Goal: Task Accomplishment & Management: Complete application form

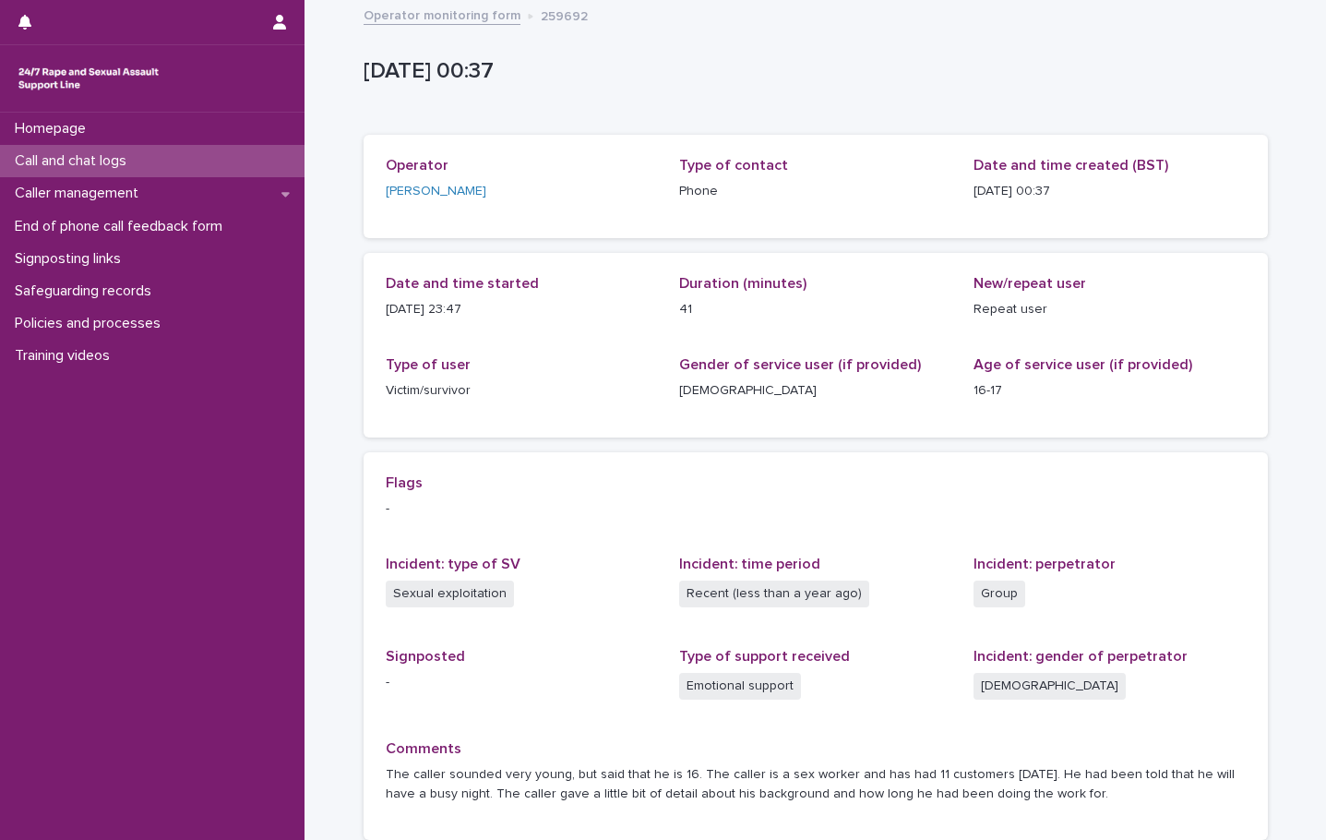
click at [90, 156] on p "Call and chat logs" at bounding box center [74, 161] width 134 height 18
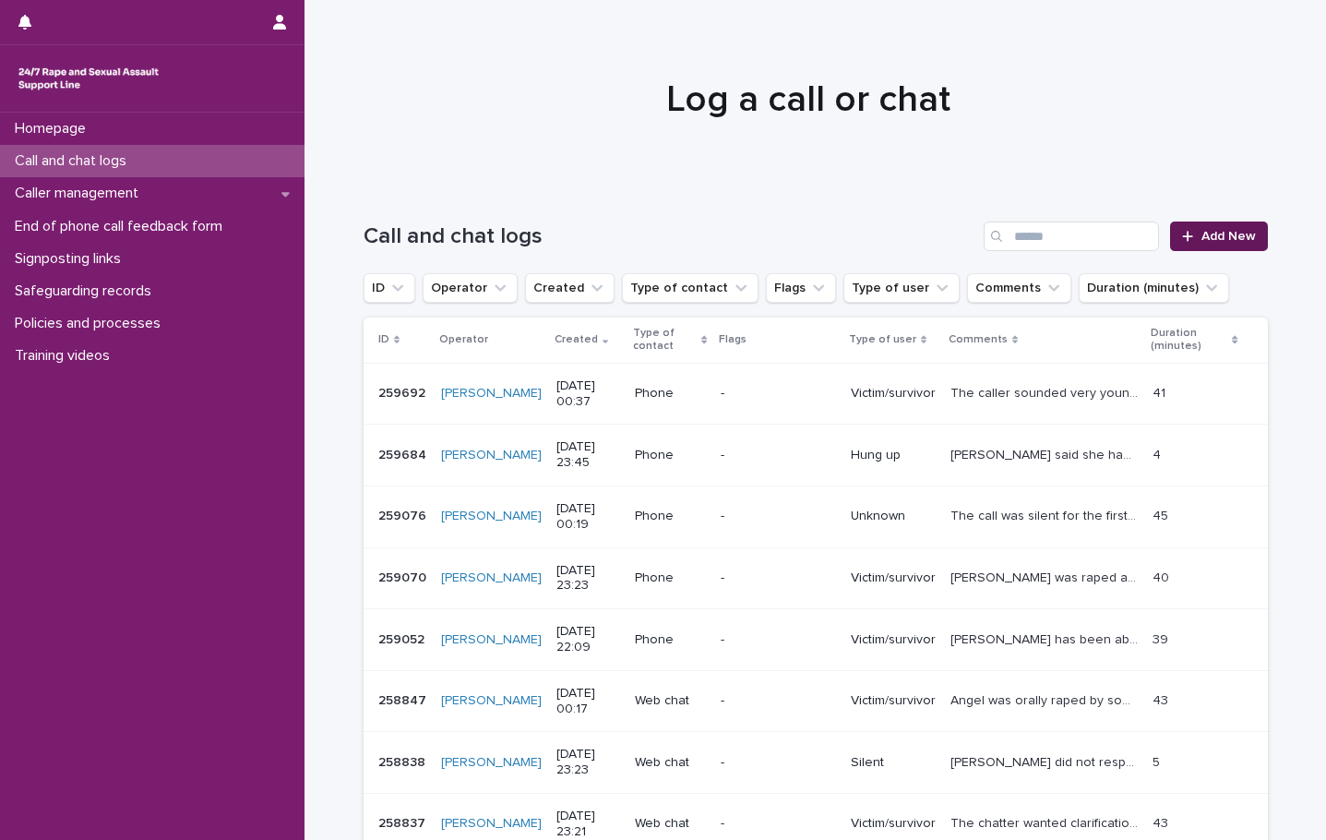
click at [1220, 241] on span "Add New" at bounding box center [1229, 236] width 54 height 13
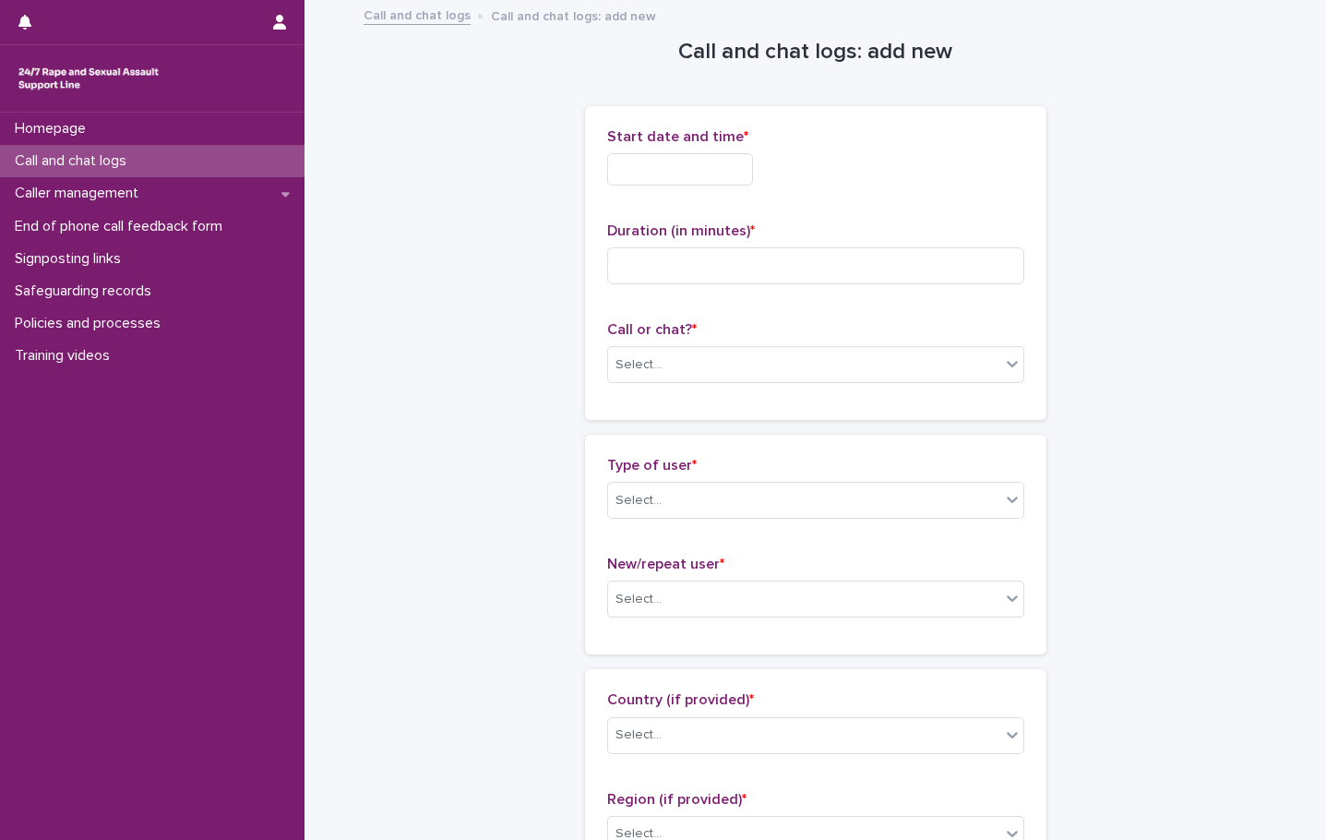
click at [643, 171] on input "text" at bounding box center [680, 169] width 146 height 32
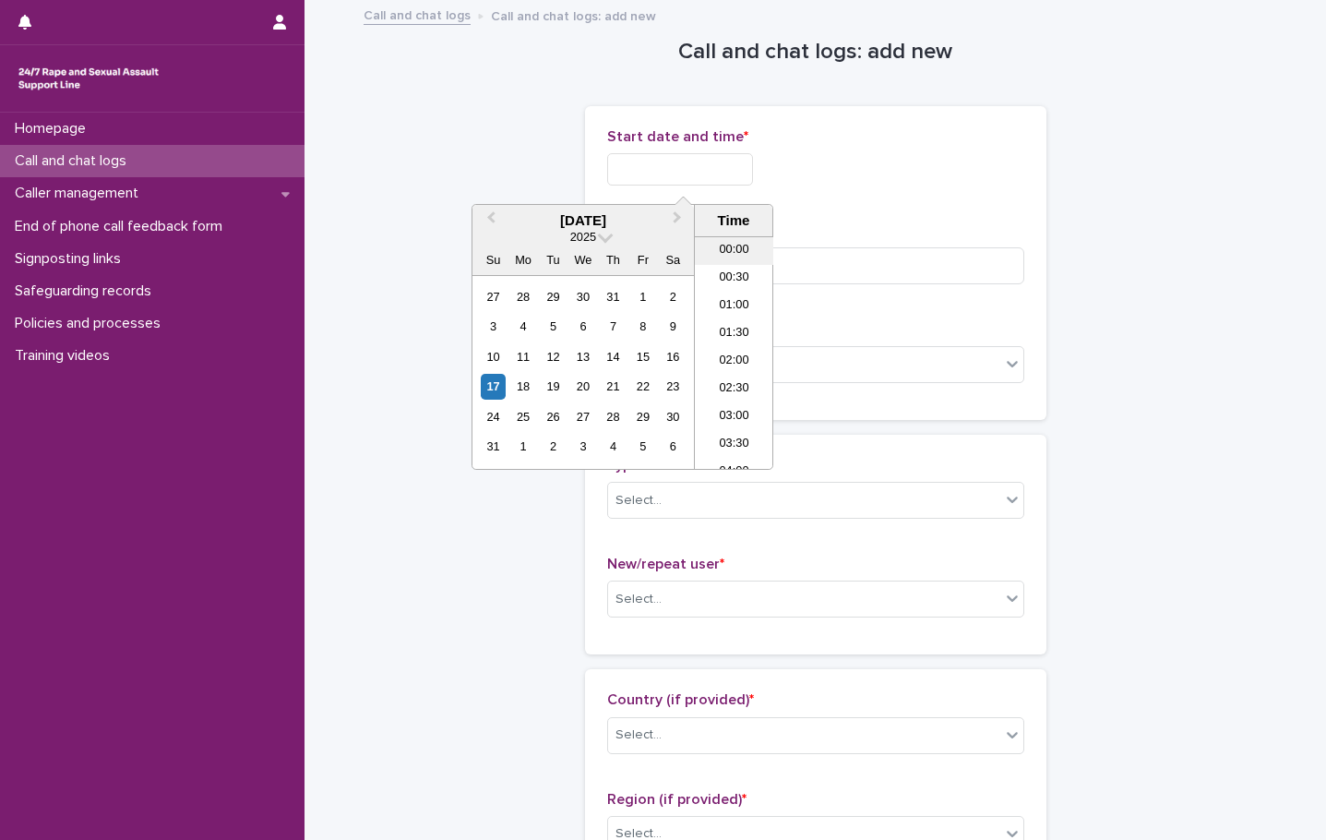
click at [737, 257] on li "00:00" at bounding box center [734, 251] width 78 height 28
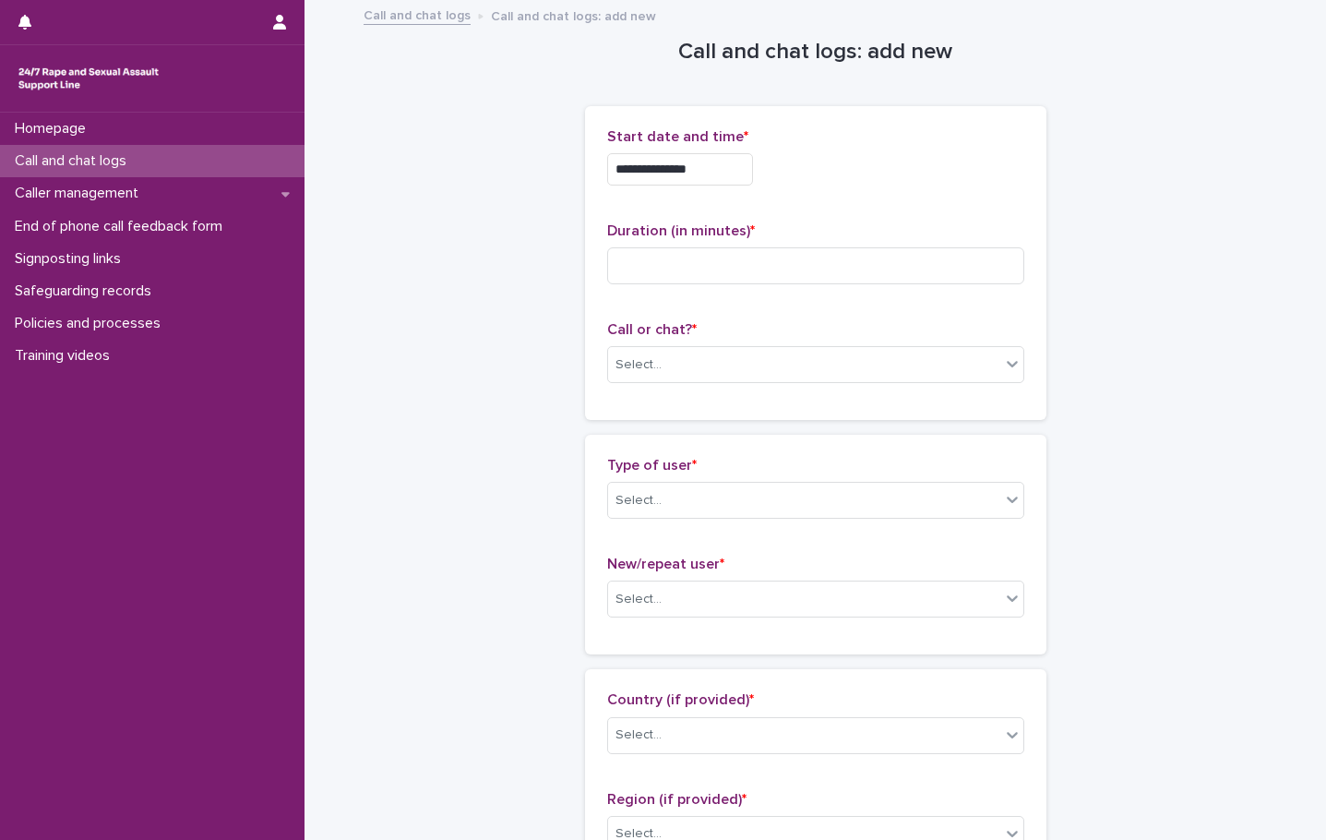
click at [725, 164] on input "**********" at bounding box center [680, 169] width 146 height 32
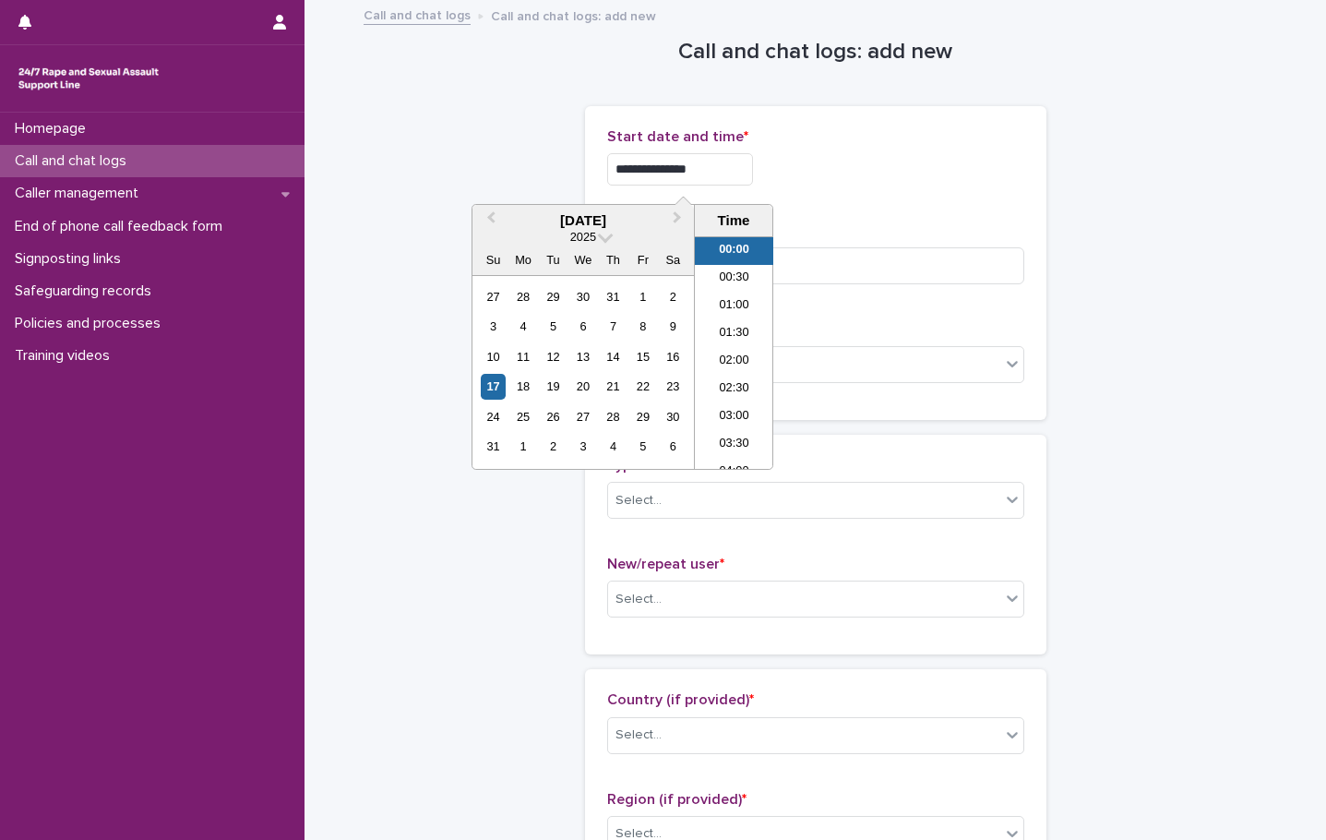
click at [748, 304] on li "01:00" at bounding box center [734, 307] width 78 height 28
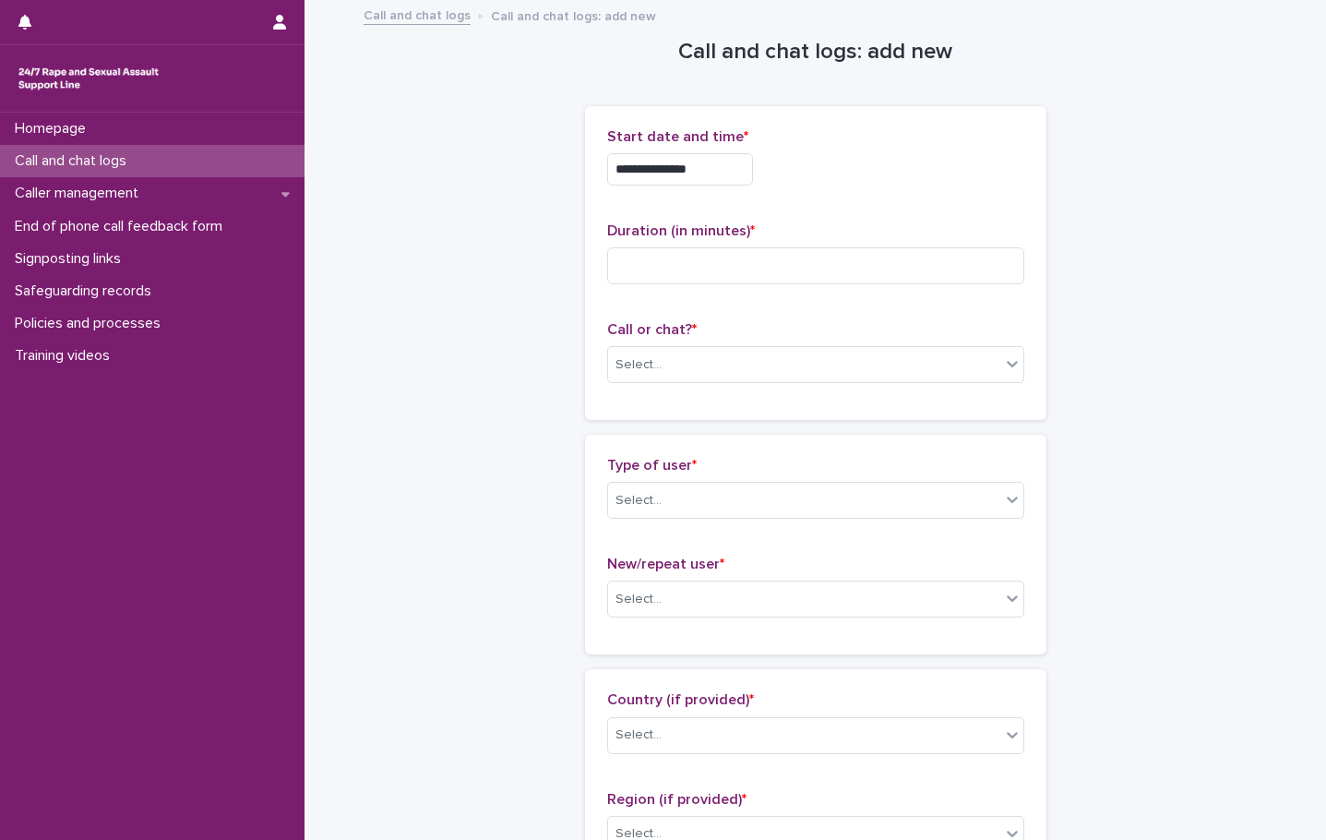
click at [730, 162] on input "**********" at bounding box center [680, 169] width 146 height 32
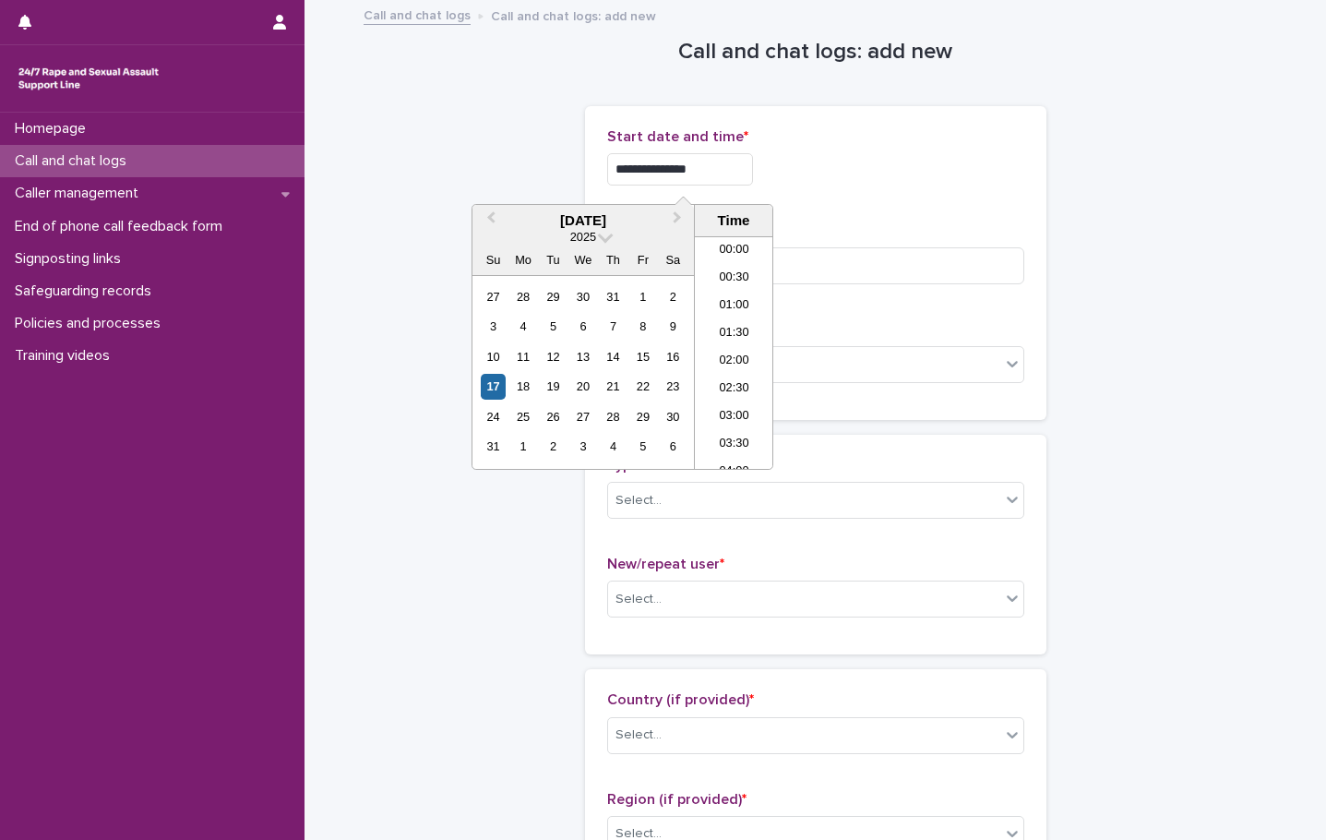
type input "**********"
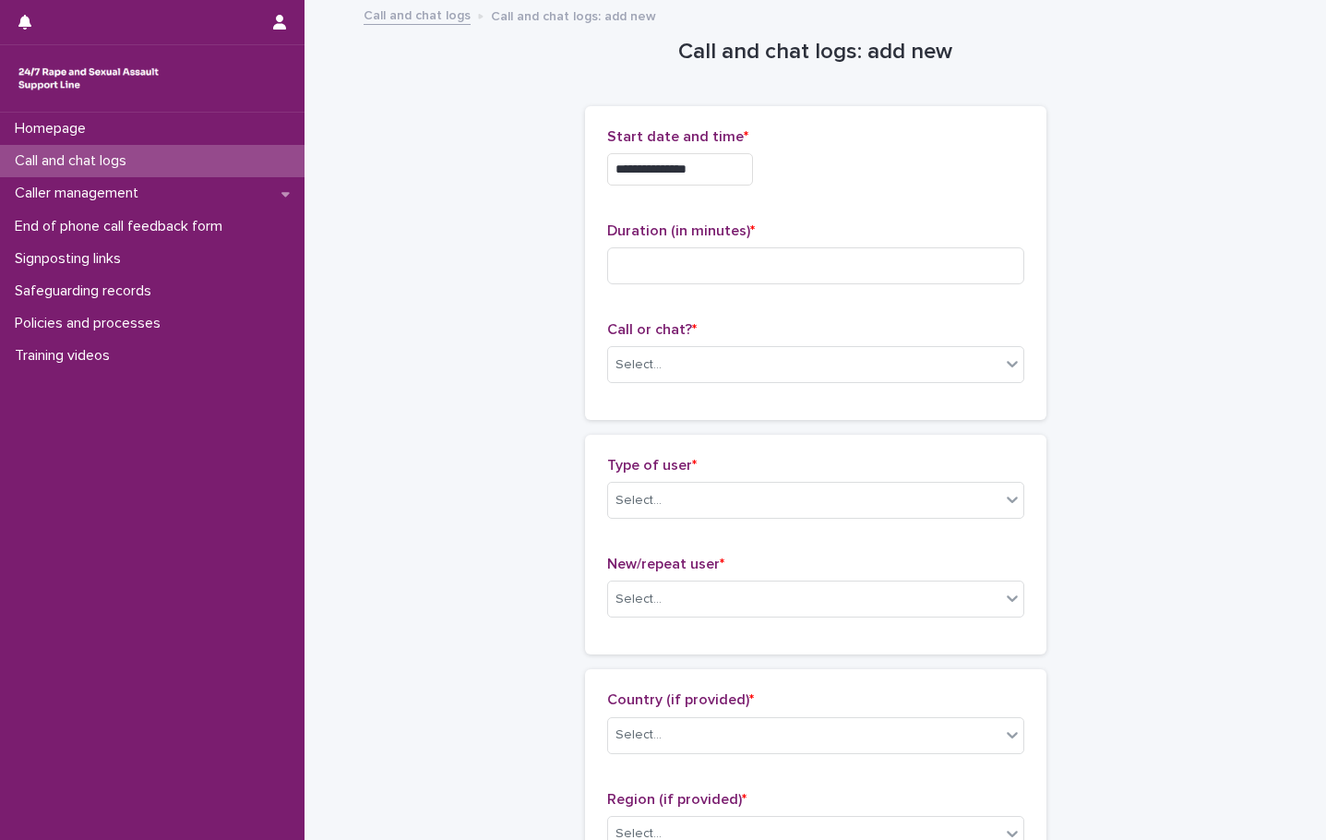
click at [788, 182] on div "**********" at bounding box center [815, 169] width 417 height 32
click at [694, 278] on input at bounding box center [815, 265] width 417 height 37
click at [678, 259] on input at bounding box center [815, 265] width 417 height 37
type input "**"
click at [646, 355] on div "Select..." at bounding box center [639, 364] width 46 height 19
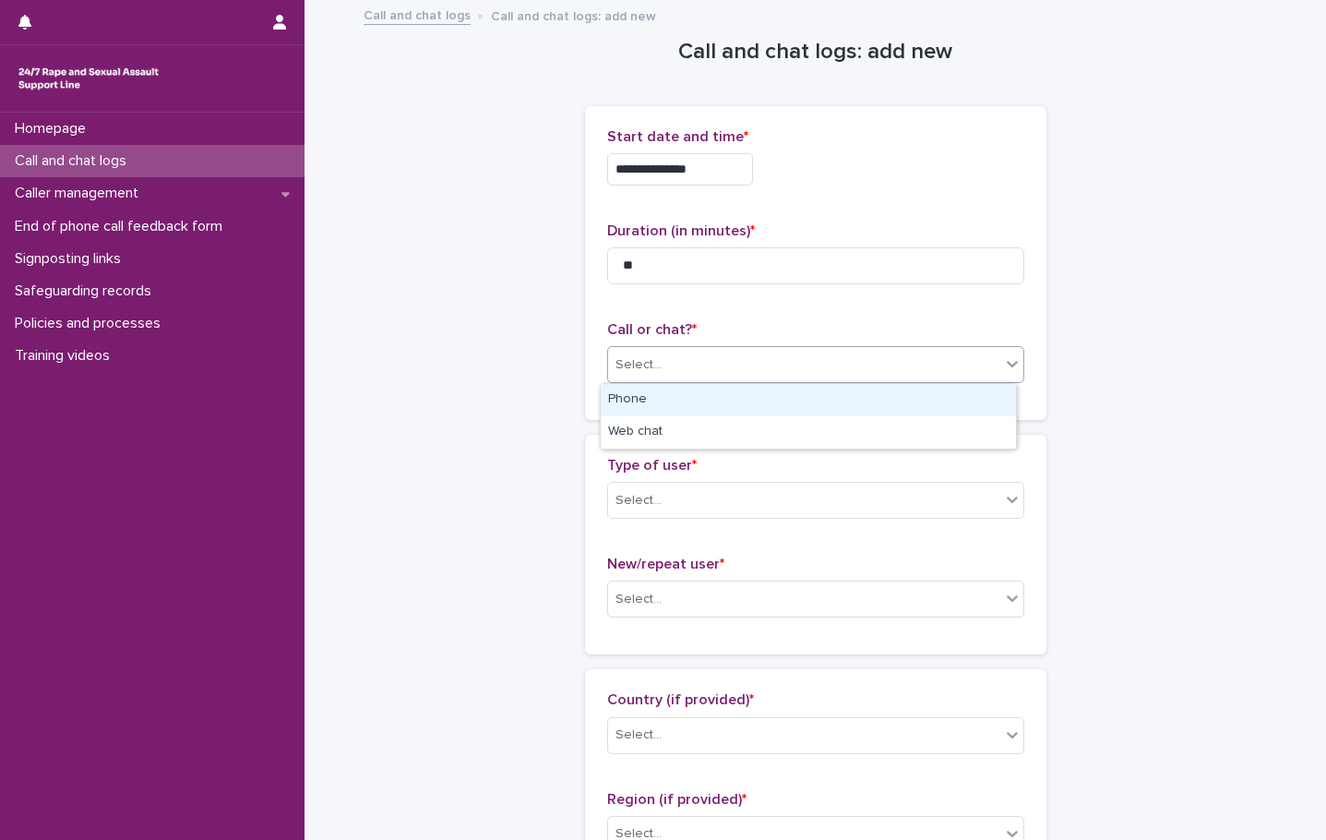
click at [641, 406] on div "Phone" at bounding box center [808, 400] width 415 height 32
click at [662, 497] on div "Select..." at bounding box center [804, 500] width 392 height 30
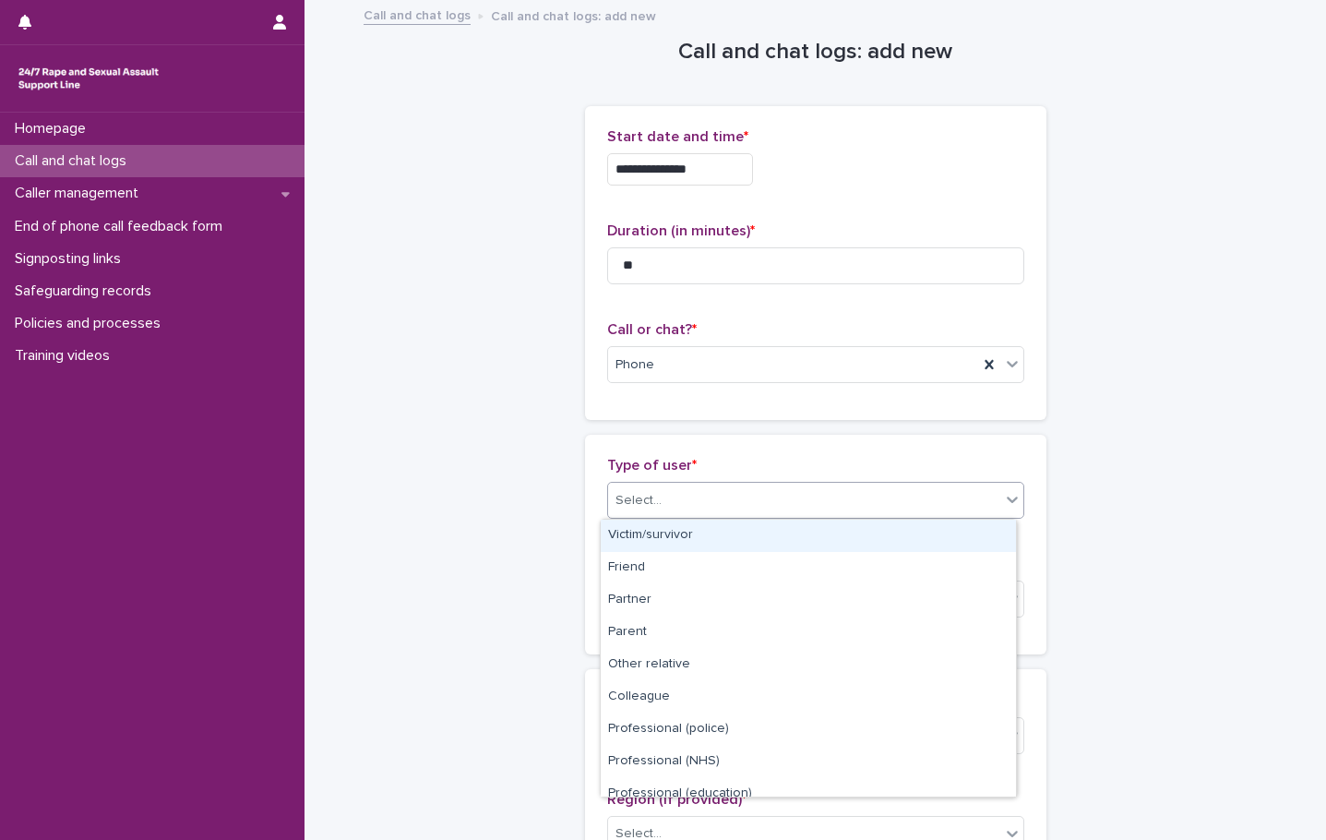
click at [666, 536] on div "Victim/survivor" at bounding box center [808, 536] width 415 height 32
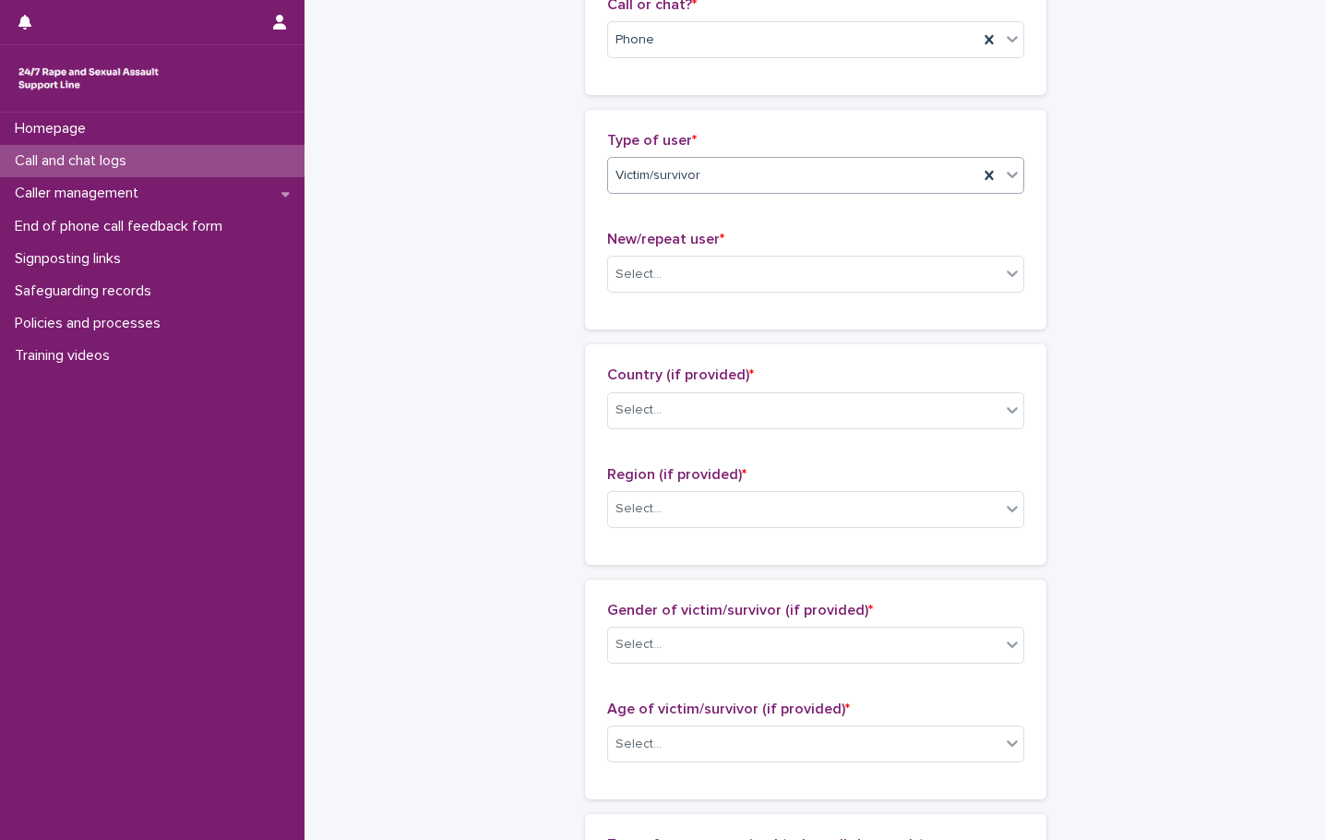
scroll to position [462, 0]
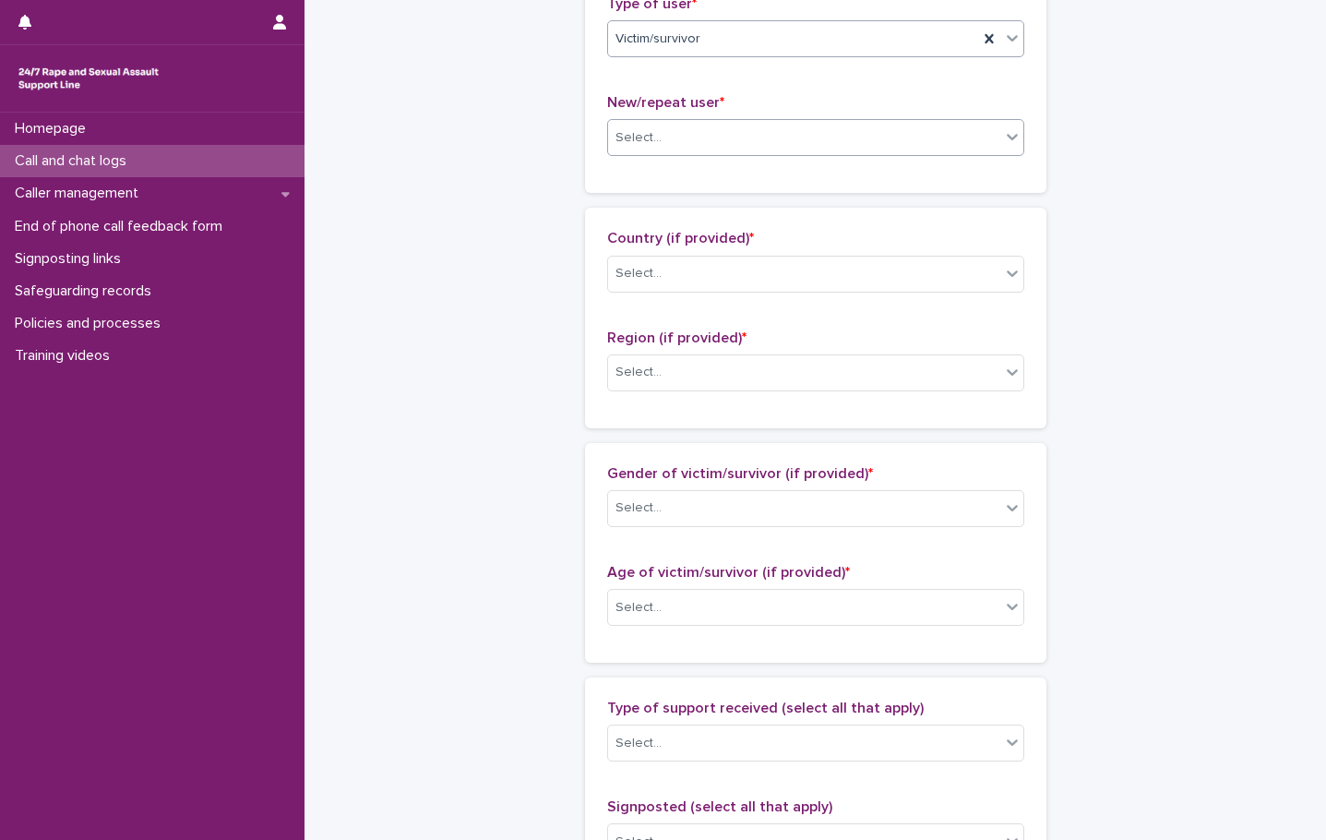
click at [687, 150] on div "Select..." at bounding box center [804, 138] width 392 height 30
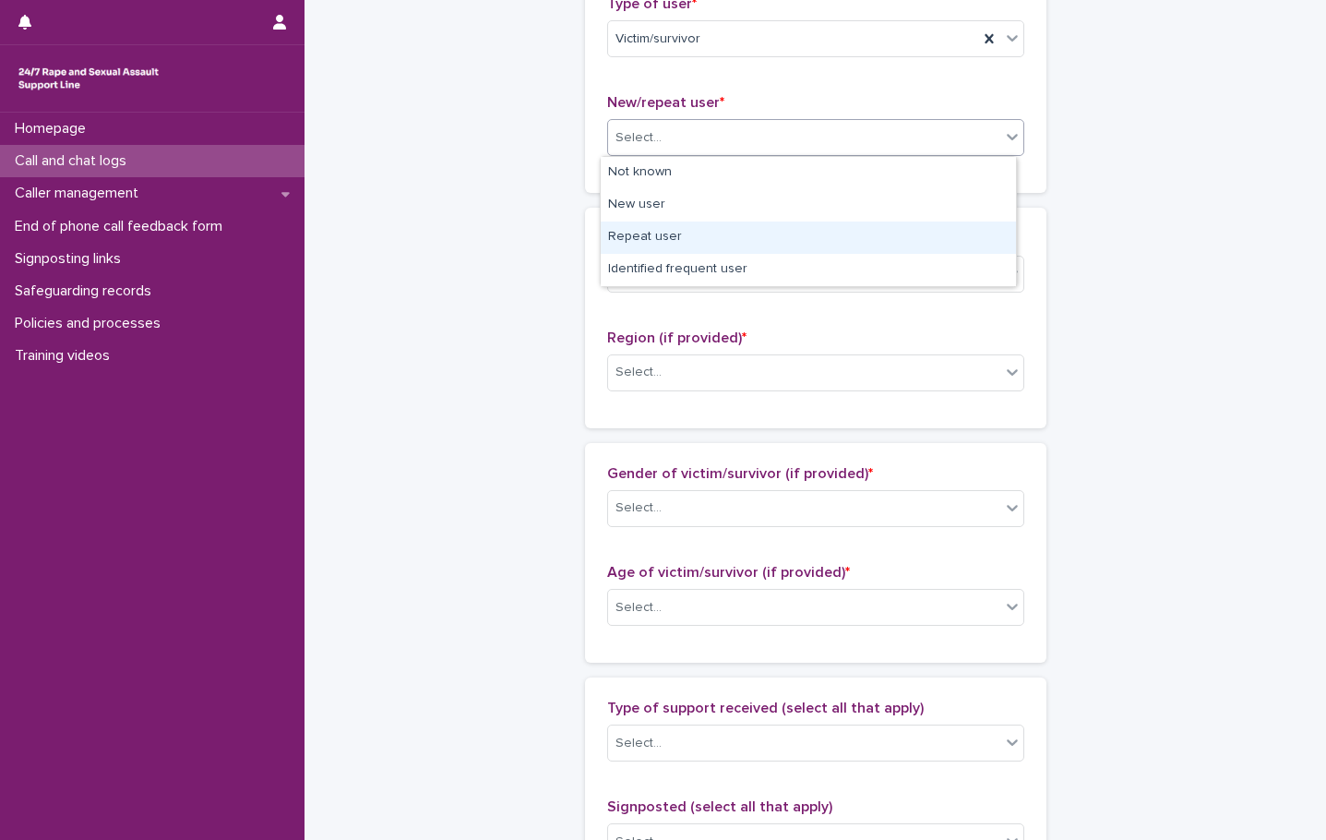
click at [655, 238] on div "Repeat user" at bounding box center [808, 238] width 415 height 32
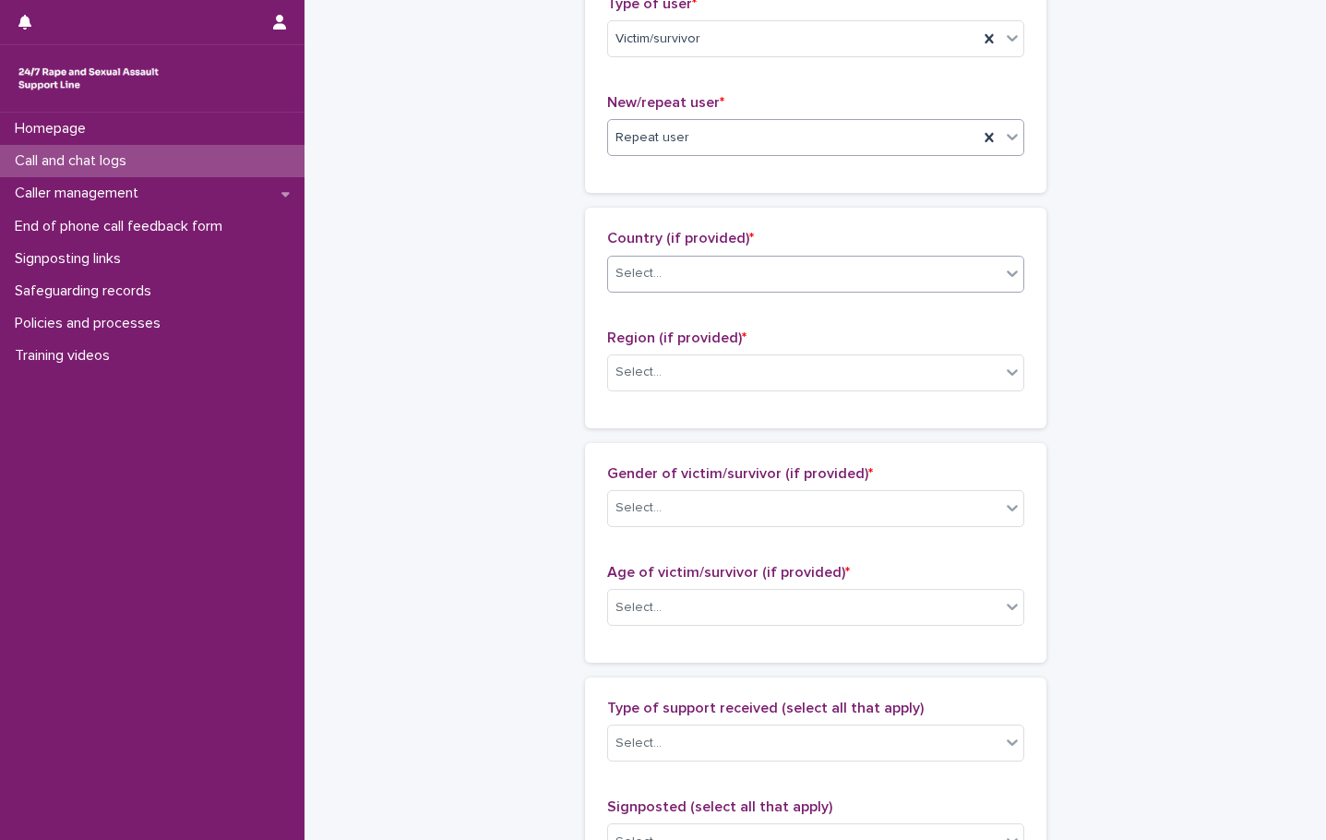
click at [674, 262] on div "Select..." at bounding box center [804, 273] width 392 height 30
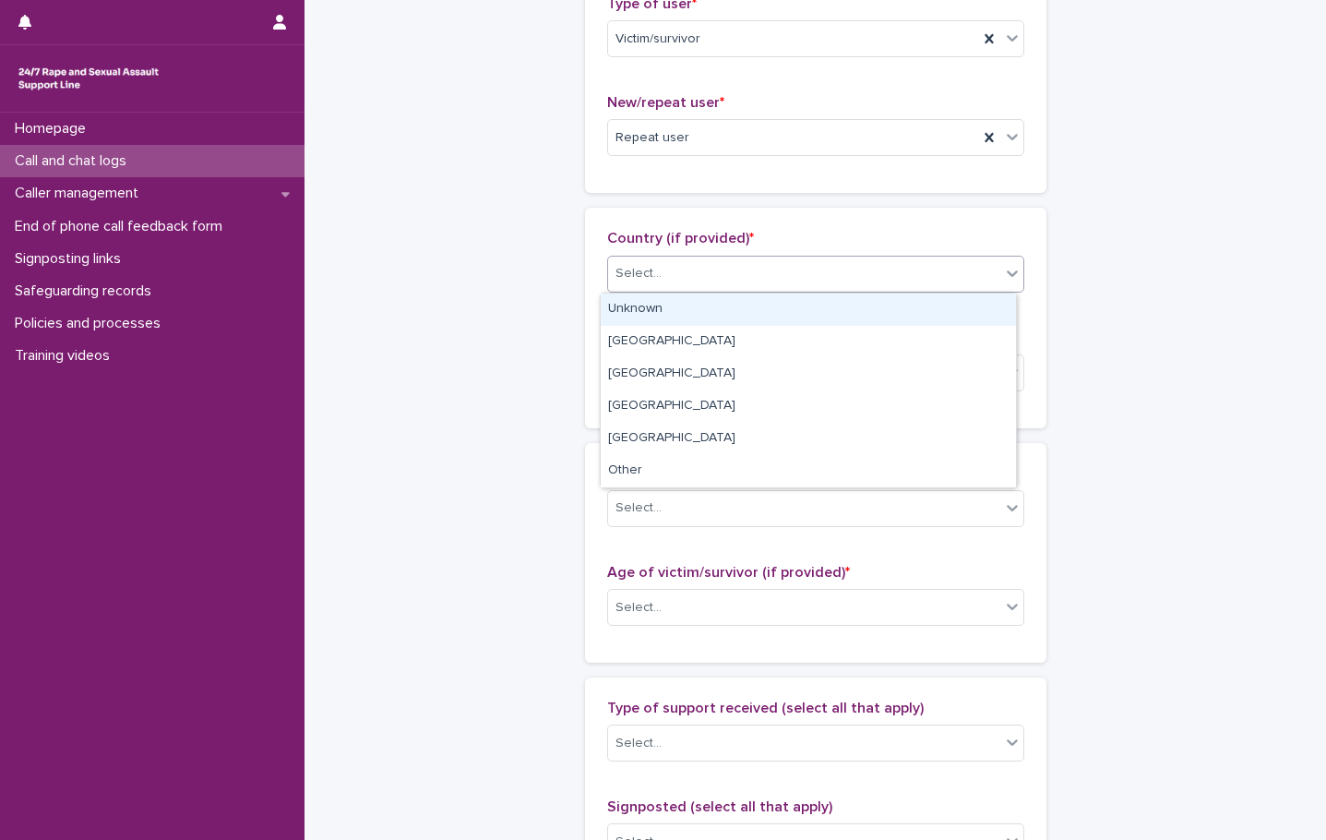
click at [675, 313] on div "Unknown" at bounding box center [808, 310] width 415 height 32
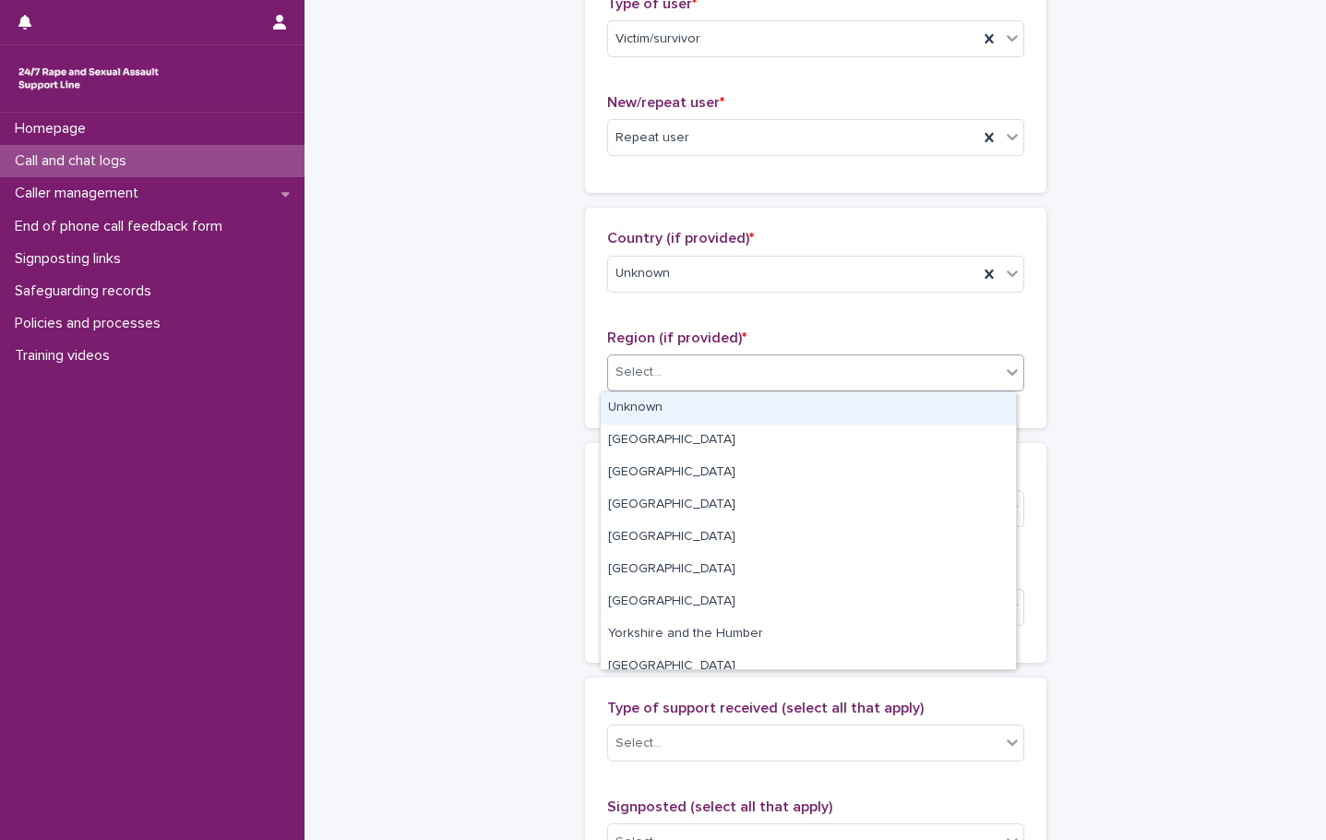
click at [702, 384] on div "Select..." at bounding box center [804, 372] width 392 height 30
click at [694, 409] on div "Unknown" at bounding box center [808, 408] width 415 height 32
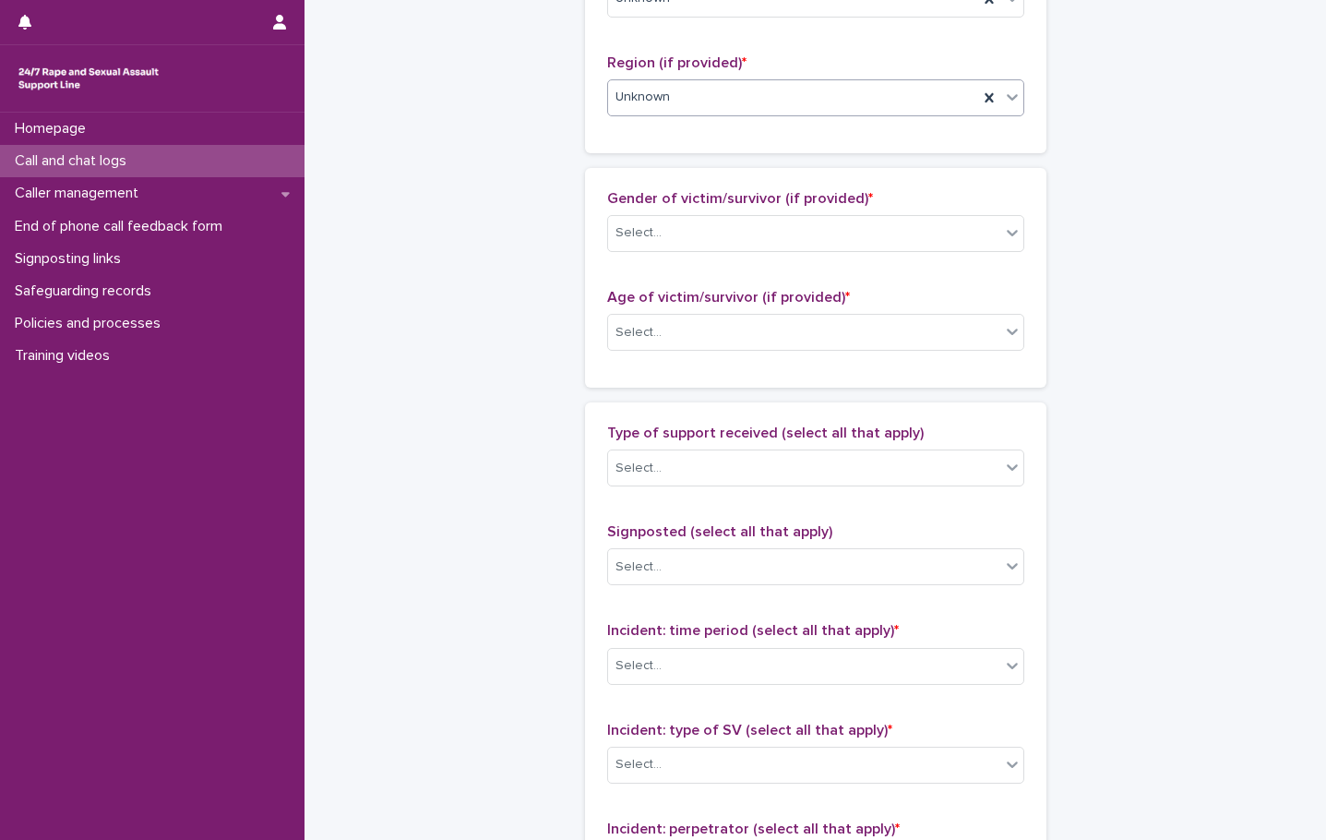
scroll to position [738, 0]
click at [665, 233] on div "Select..." at bounding box center [804, 231] width 392 height 30
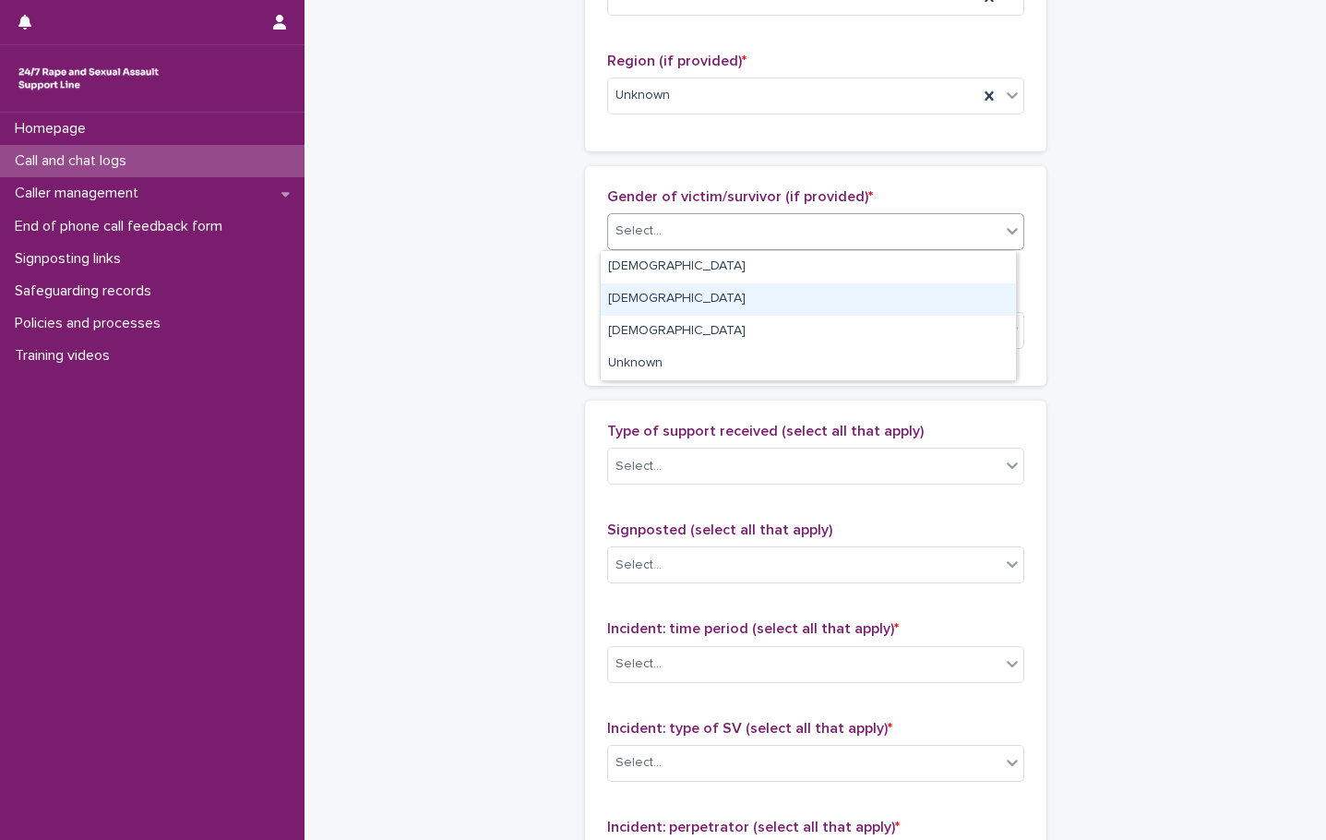
click at [653, 302] on div "[DEMOGRAPHIC_DATA]" at bounding box center [808, 299] width 415 height 32
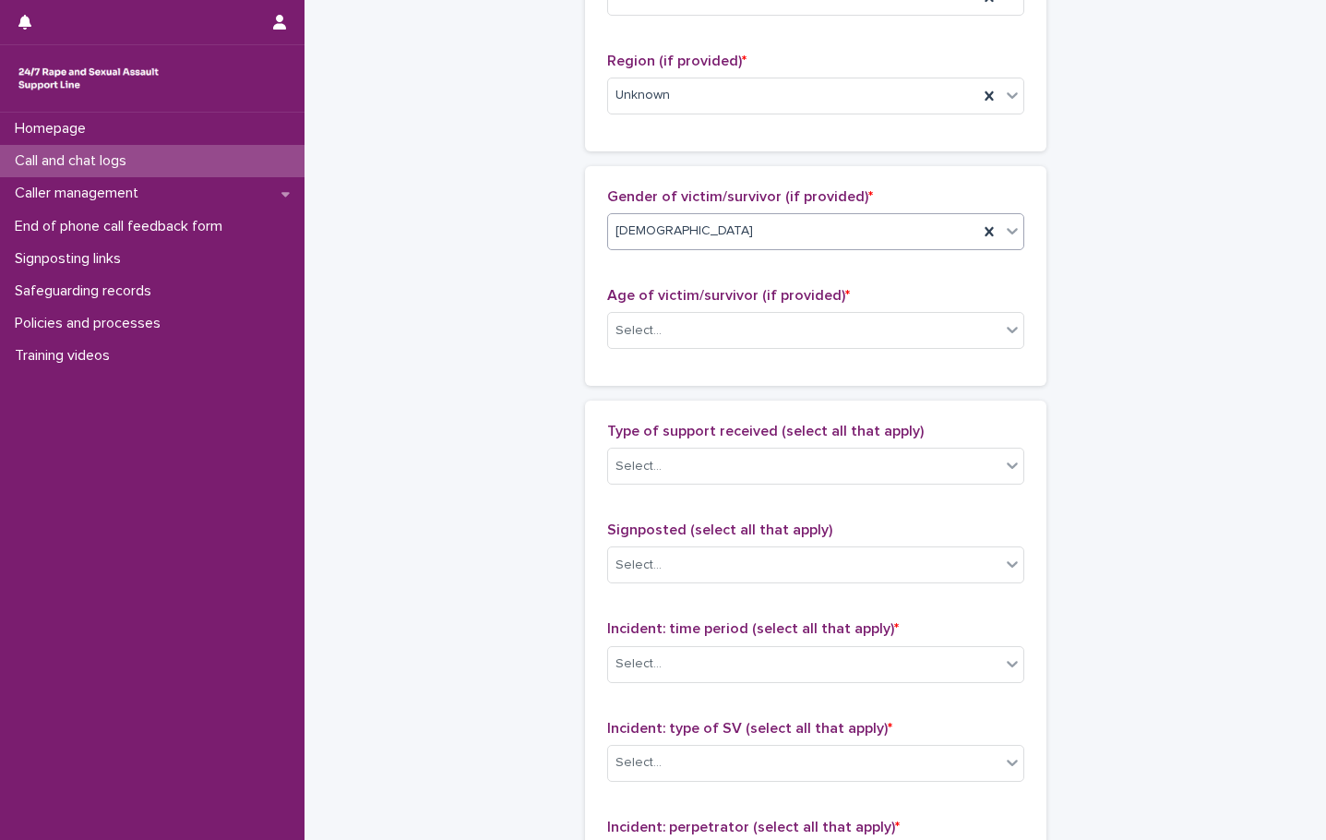
click at [697, 363] on div "Age of victim/survivor (if provided) * Select..." at bounding box center [815, 325] width 417 height 77
click at [685, 345] on div "Select..." at bounding box center [804, 331] width 392 height 30
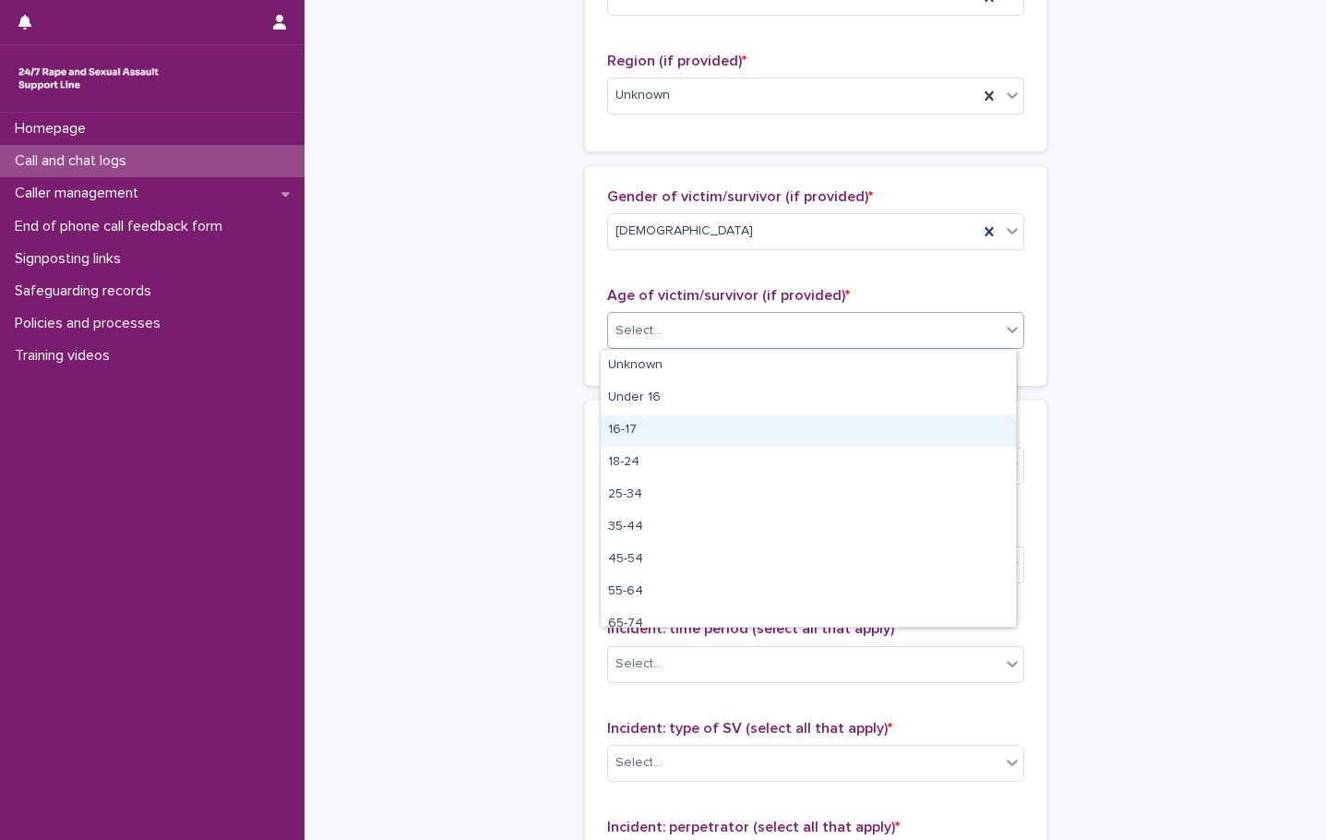
click at [638, 427] on div "16-17" at bounding box center [808, 430] width 415 height 32
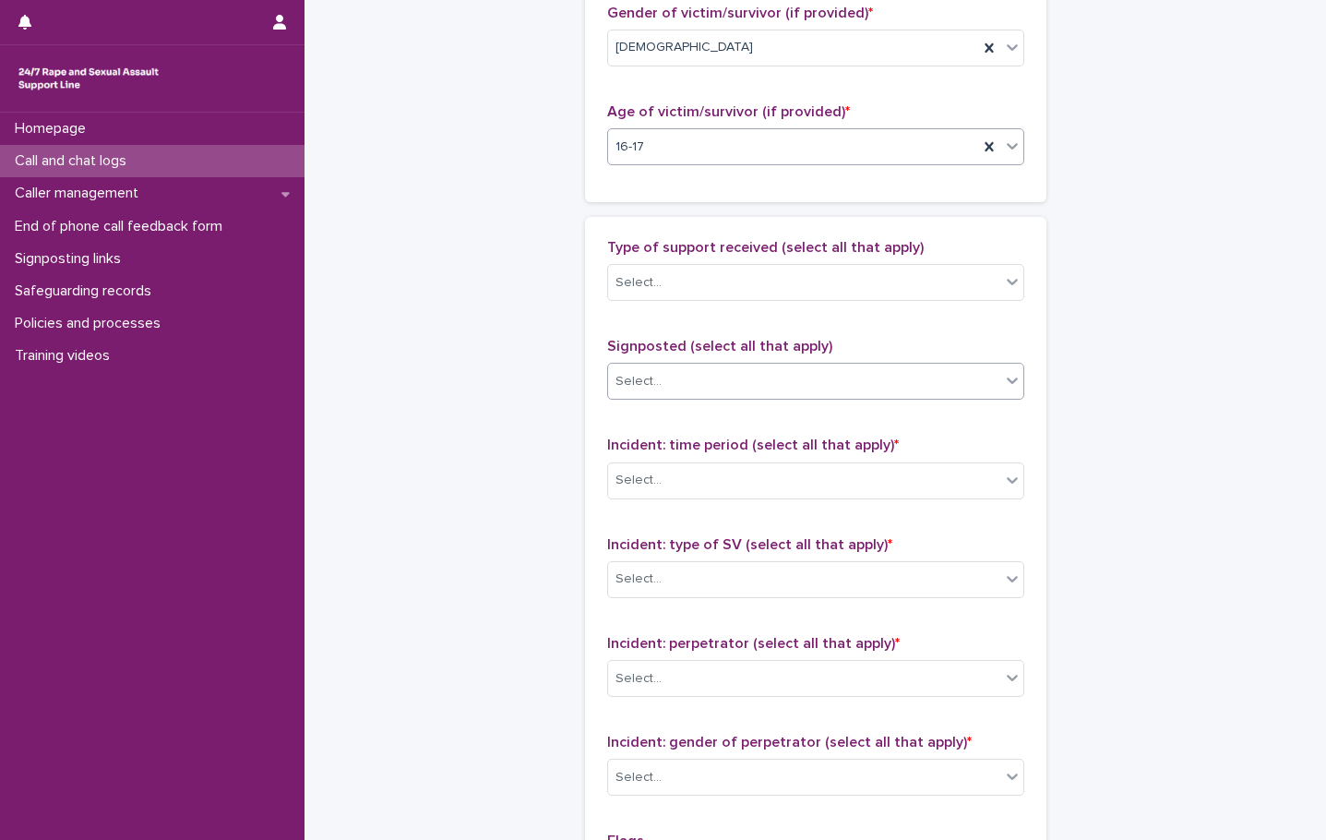
scroll to position [923, 0]
click at [672, 269] on div "Select..." at bounding box center [804, 282] width 392 height 30
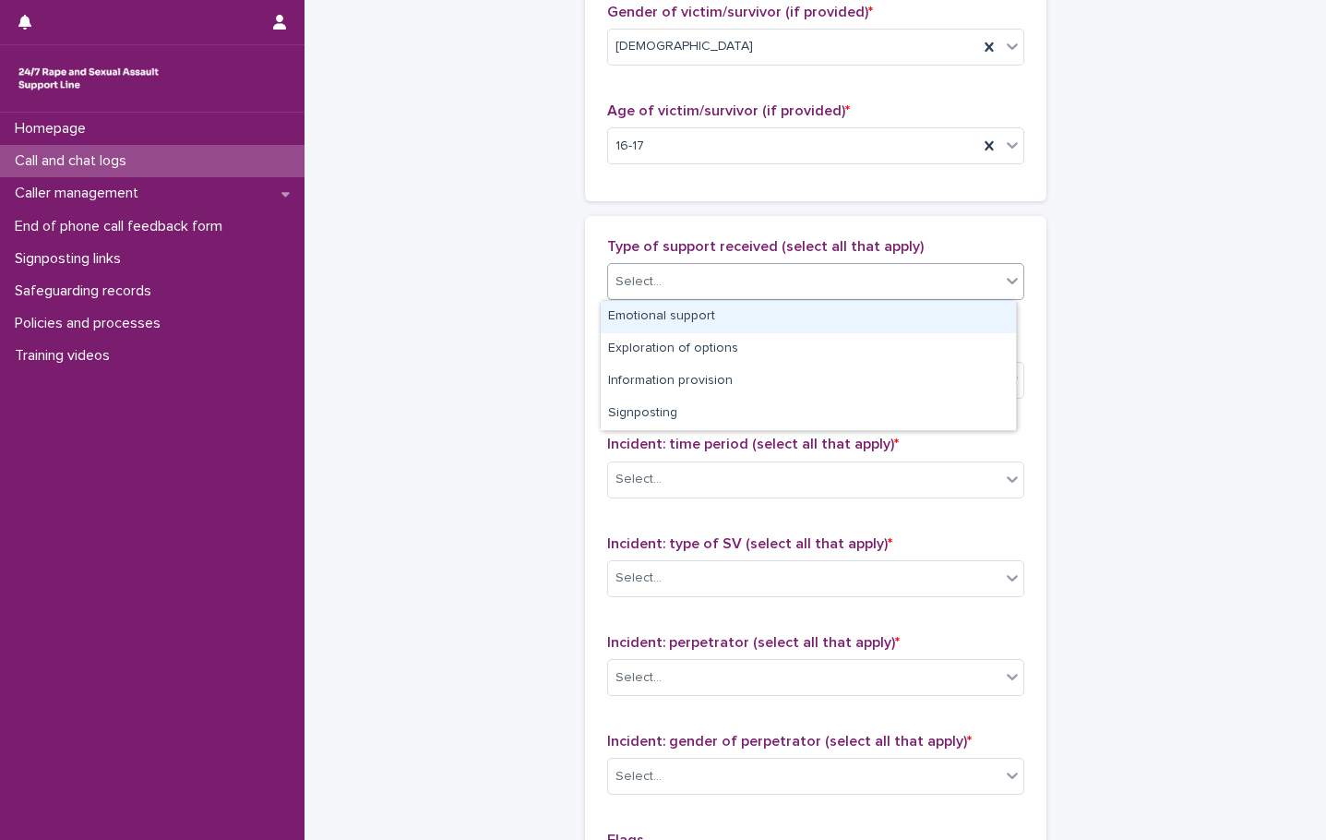
click at [689, 314] on div "Emotional support" at bounding box center [808, 317] width 415 height 32
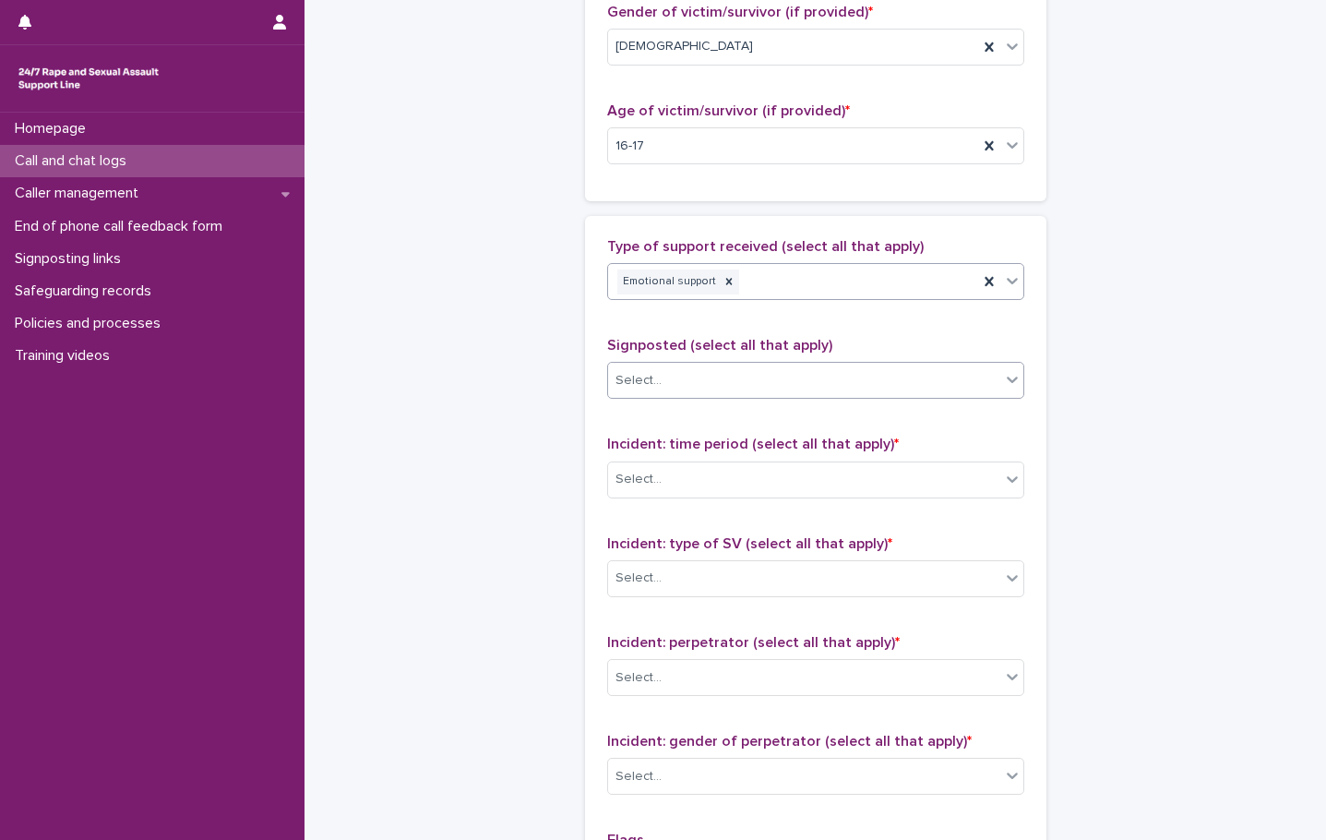
click at [705, 394] on div "Select..." at bounding box center [804, 381] width 392 height 30
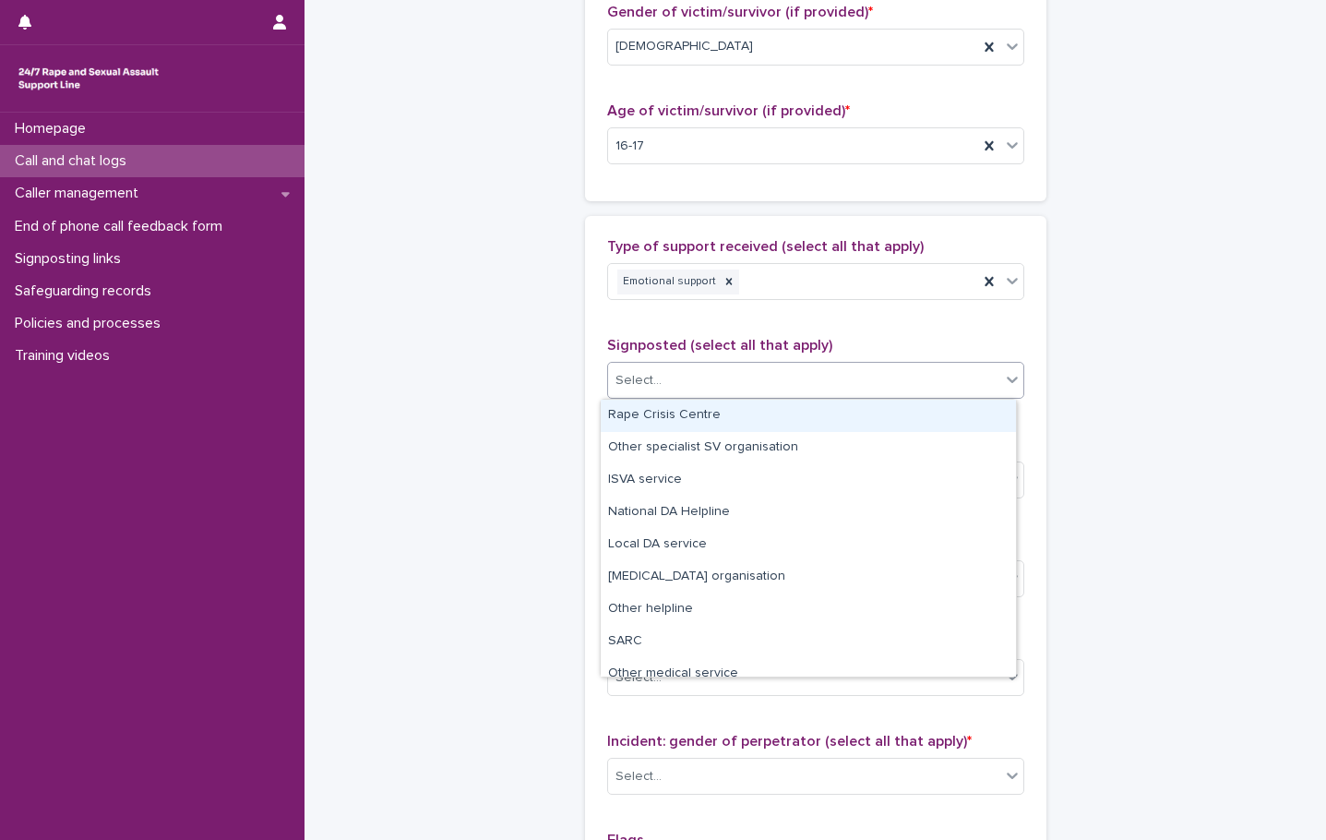
click at [519, 358] on div "**********" at bounding box center [816, 78] width 905 height 1998
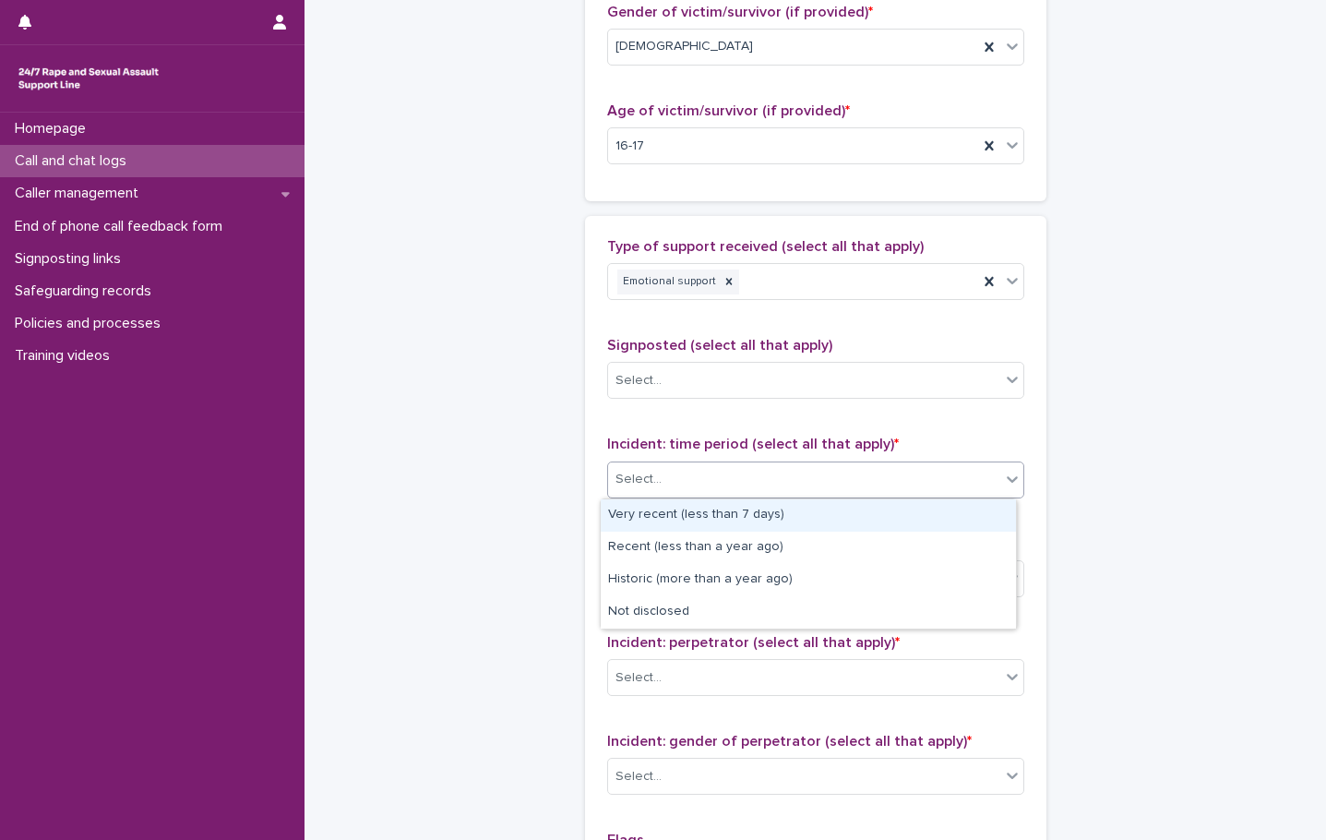
click at [726, 465] on div "Select..." at bounding box center [804, 479] width 392 height 30
click at [736, 510] on div "Very recent (less than 7 days)" at bounding box center [808, 515] width 415 height 32
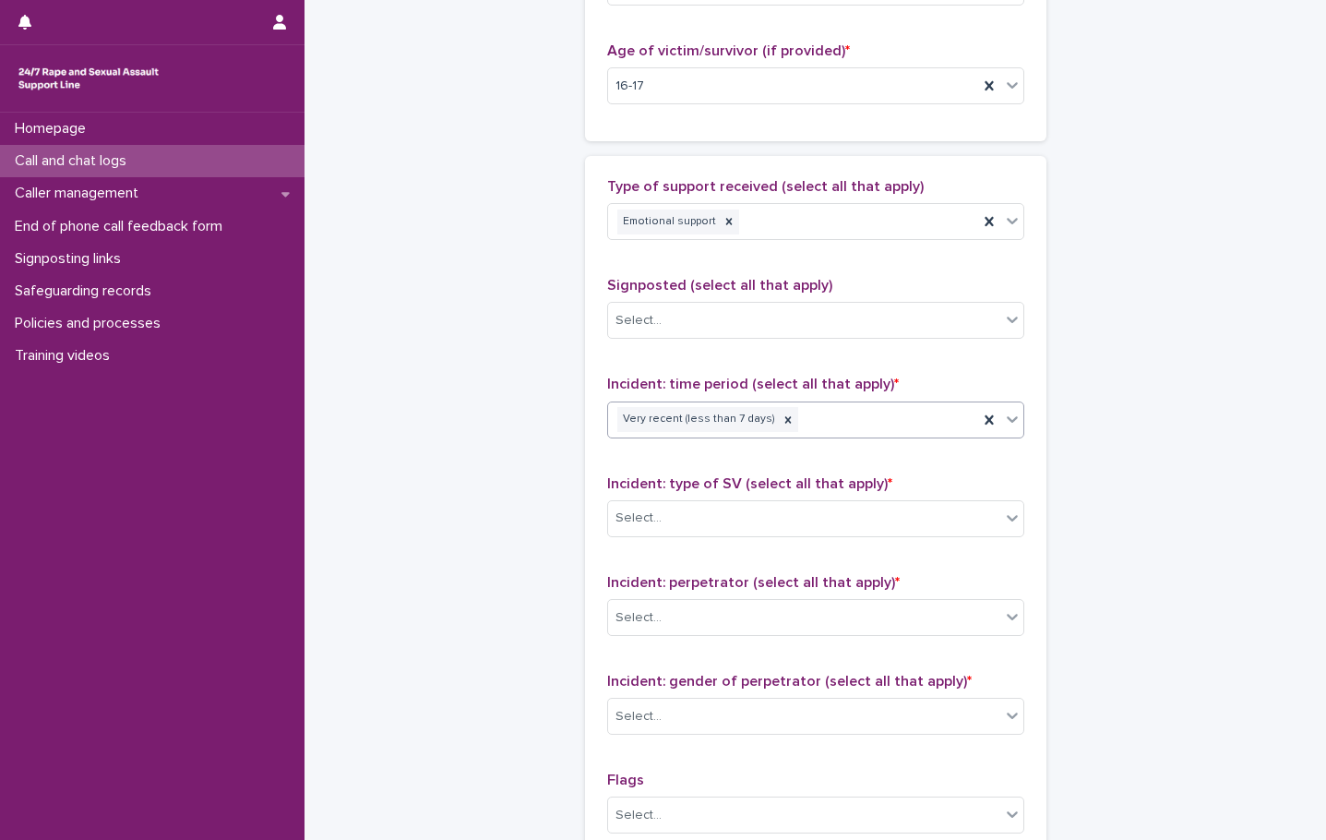
scroll to position [1015, 0]
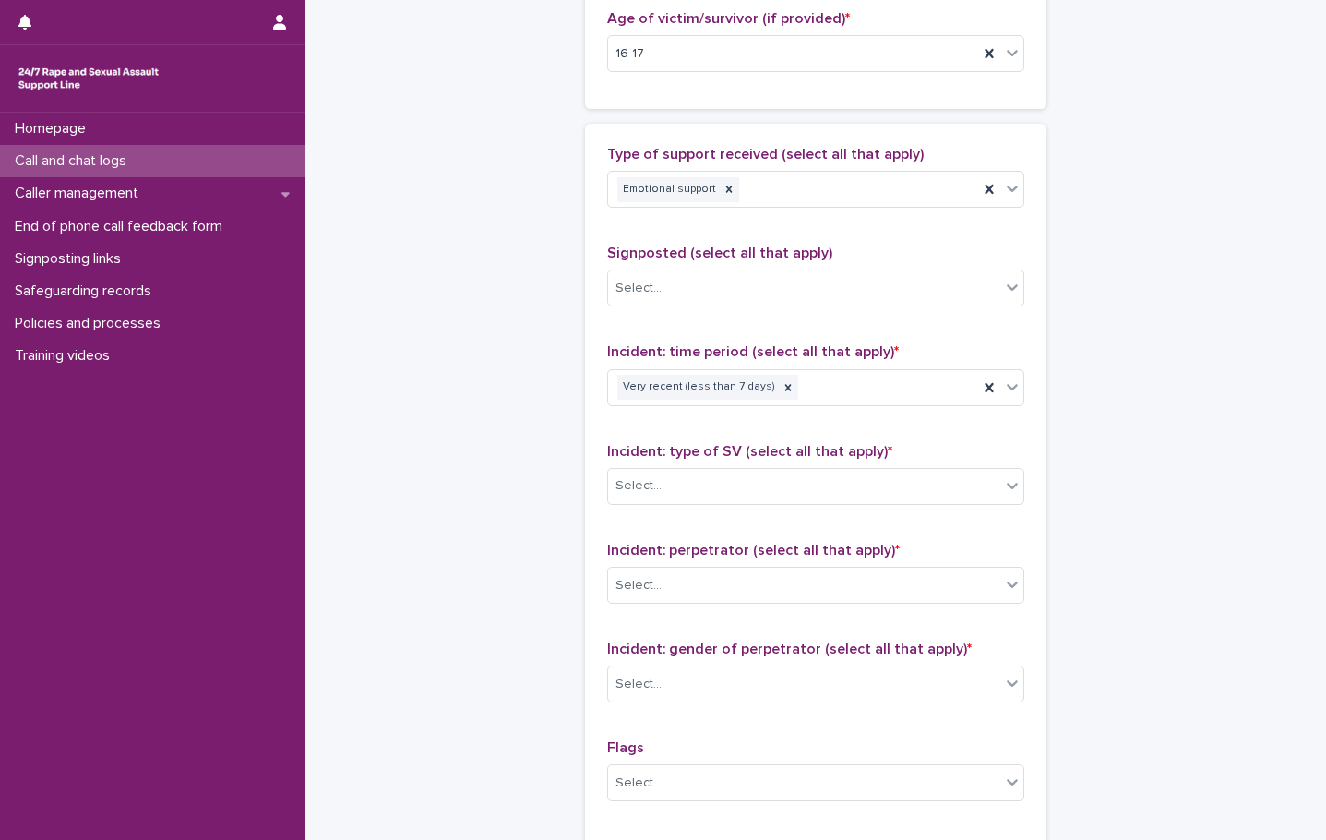
click at [658, 509] on div "Incident: type of SV (select all that apply) * Select..." at bounding box center [815, 481] width 417 height 77
click at [653, 488] on div "Select..." at bounding box center [804, 486] width 392 height 30
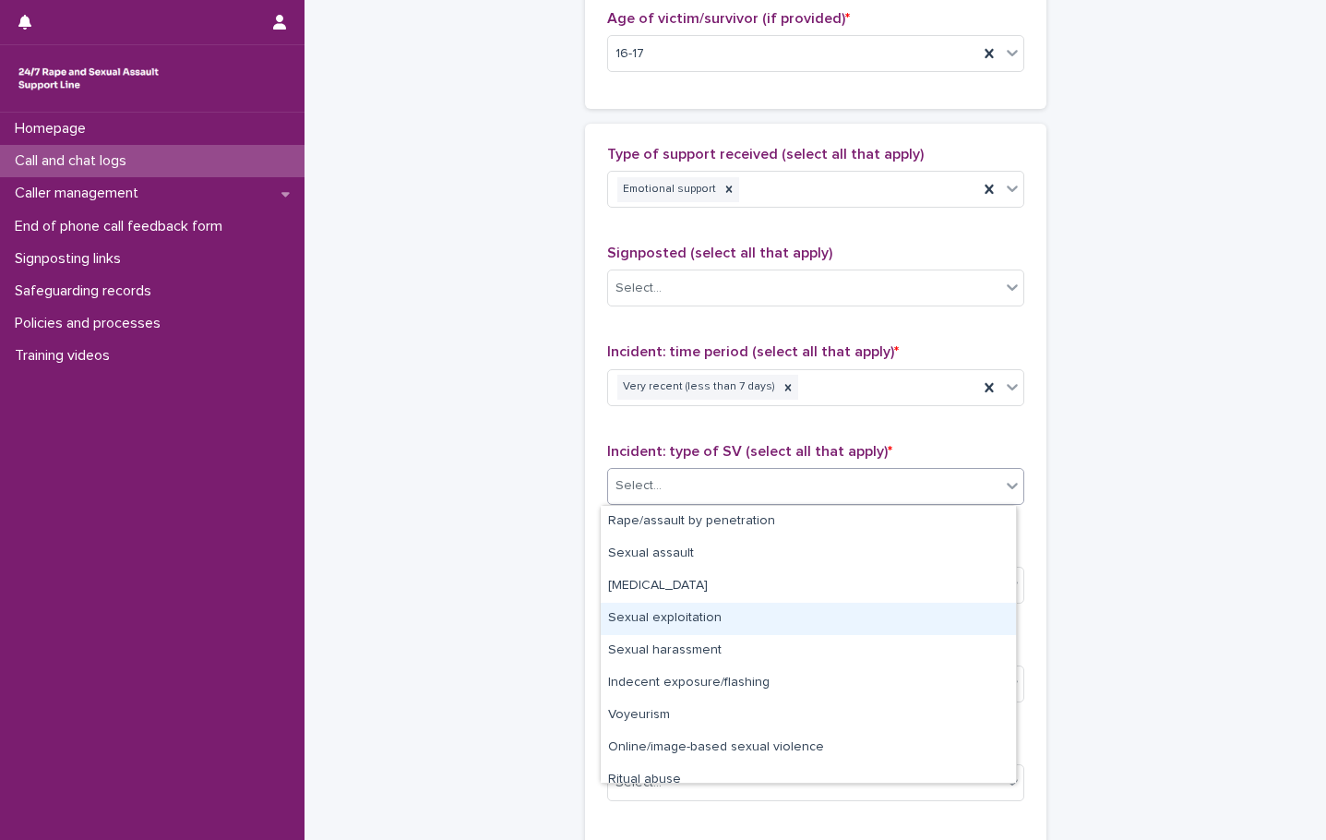
click at [691, 617] on div "Sexual exploitation" at bounding box center [808, 619] width 415 height 32
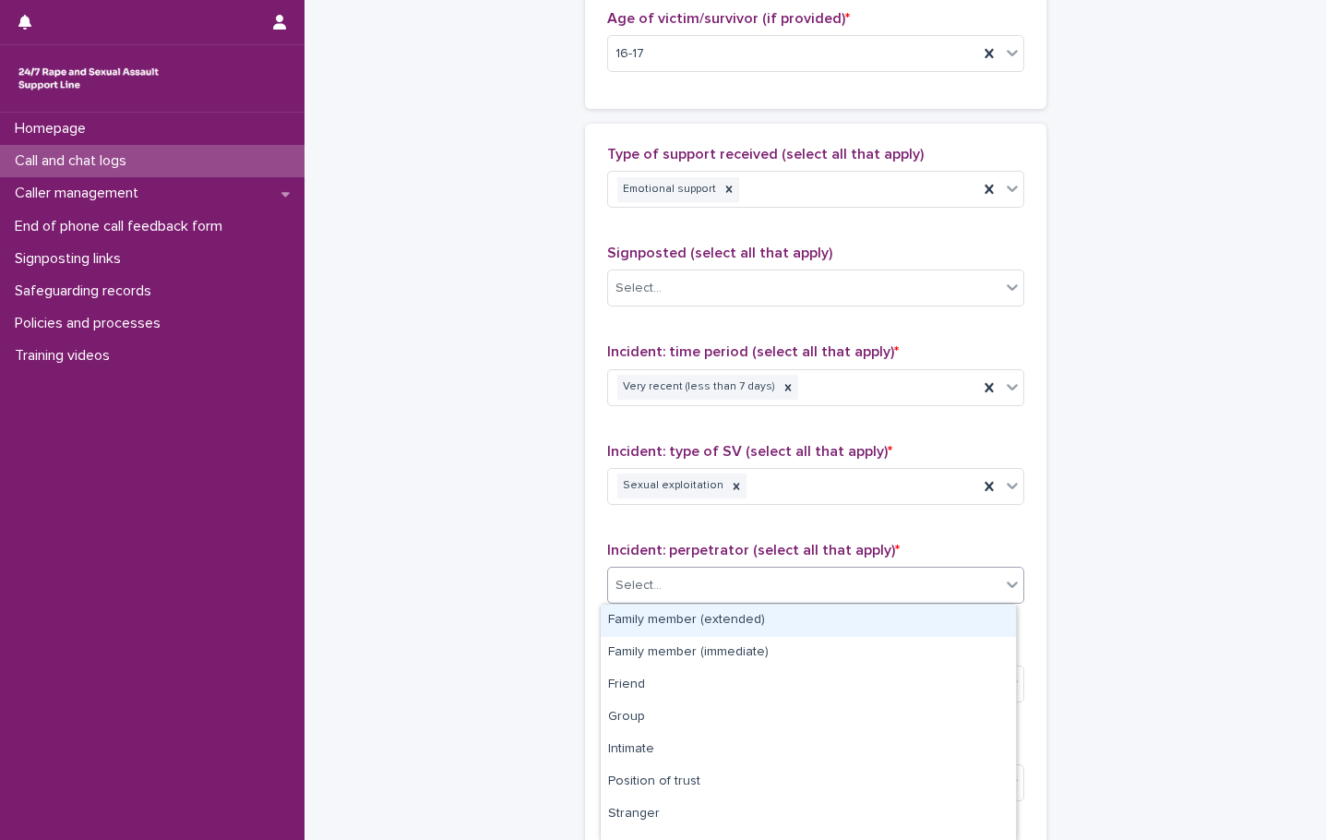
click at [678, 582] on div "Select..." at bounding box center [804, 585] width 392 height 30
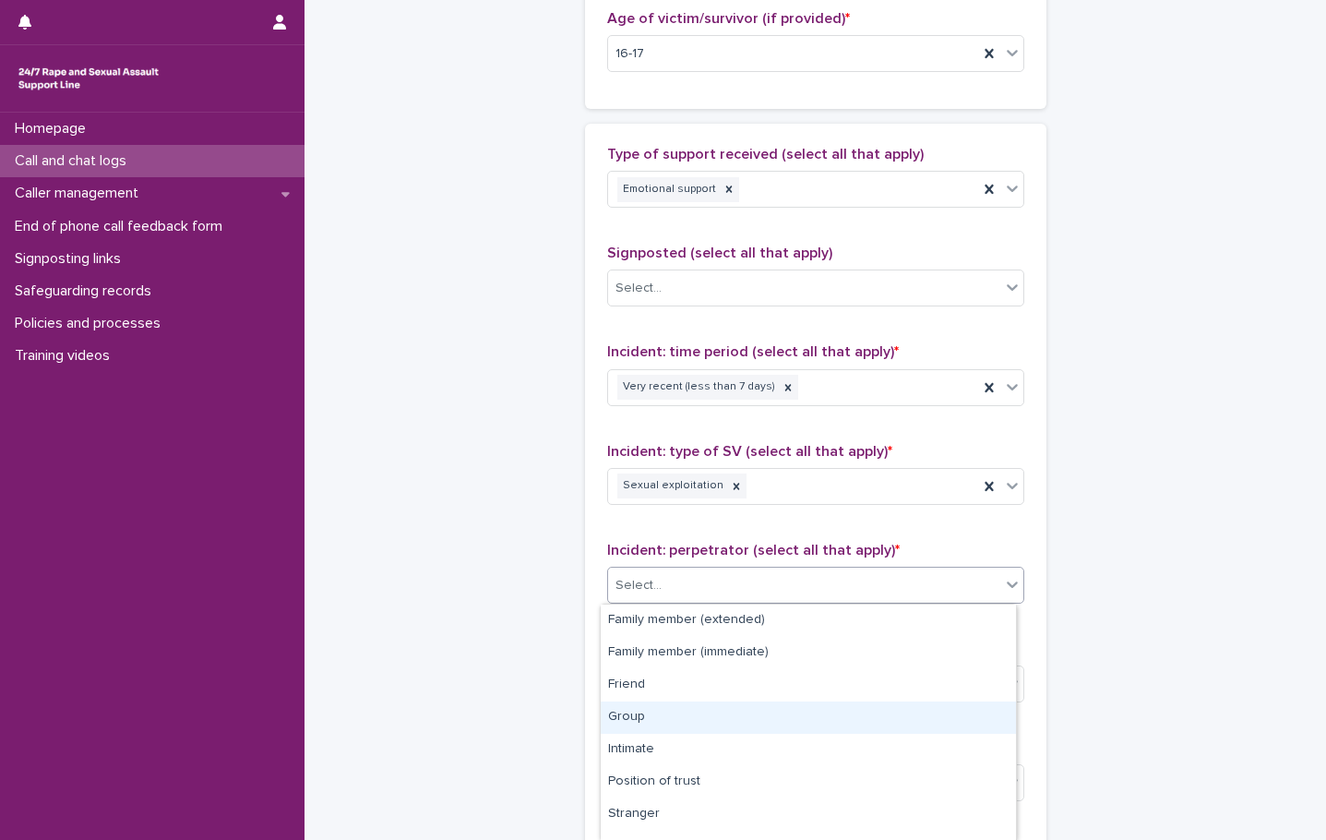
click at [653, 708] on div "Group" at bounding box center [808, 717] width 415 height 32
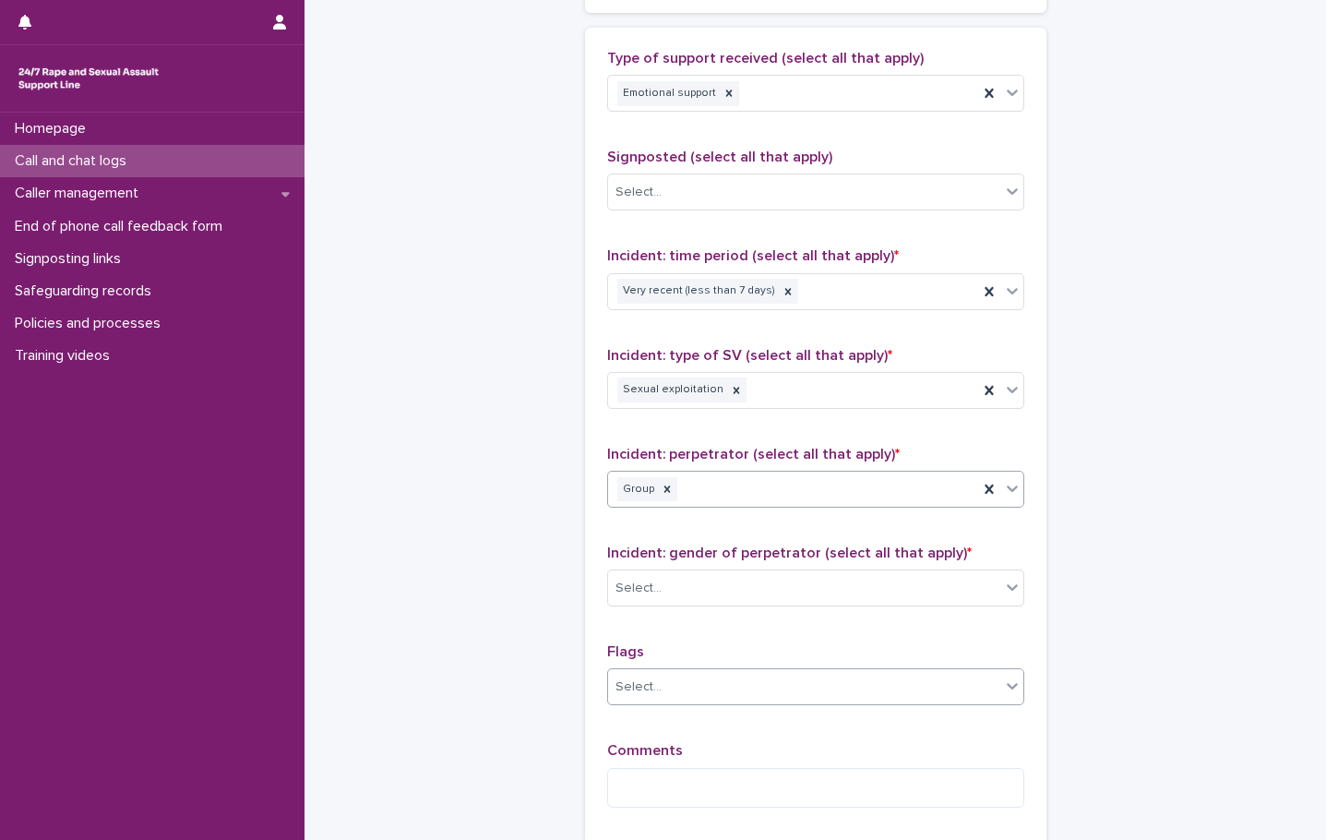
scroll to position [1200, 0]
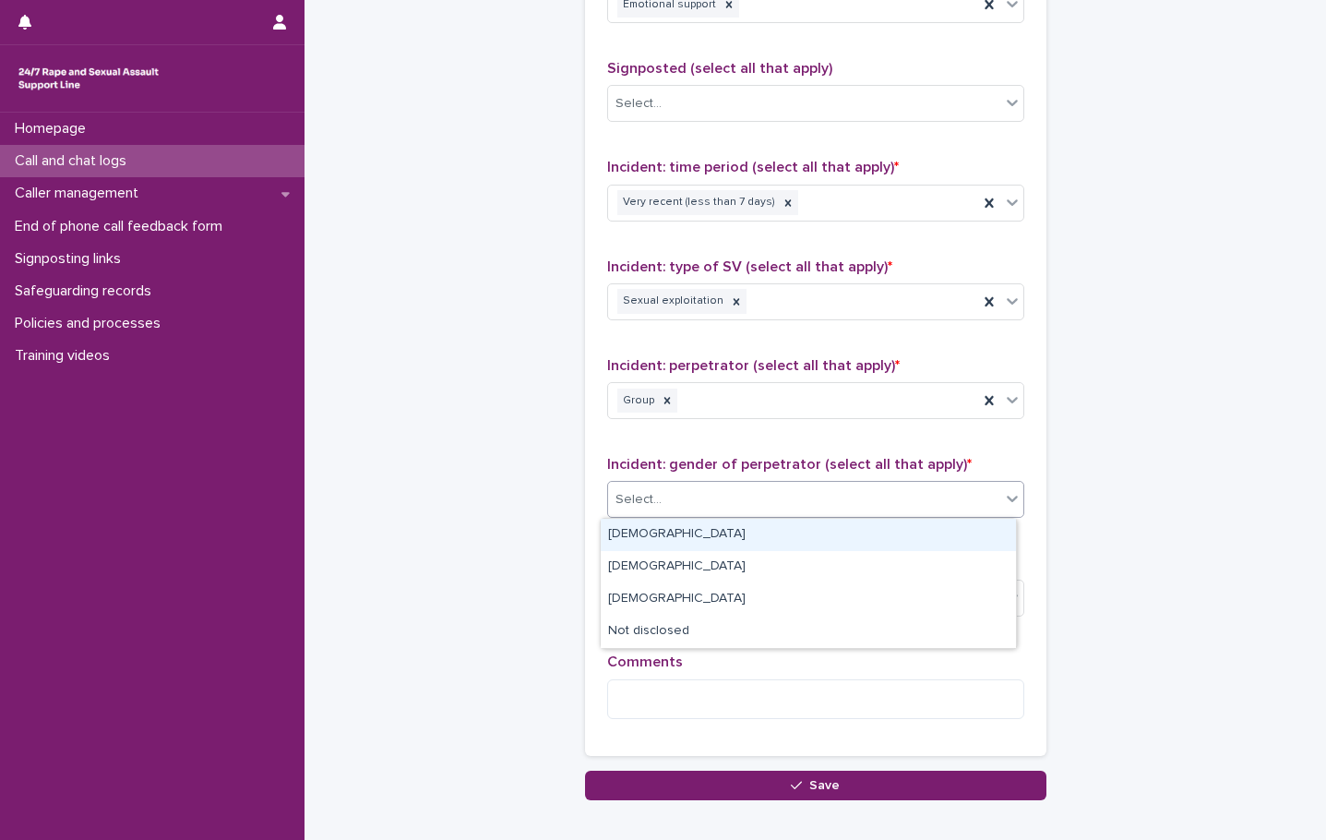
click at [682, 516] on div "Select..." at bounding box center [815, 499] width 417 height 37
click at [662, 531] on div "[DEMOGRAPHIC_DATA]" at bounding box center [808, 535] width 415 height 32
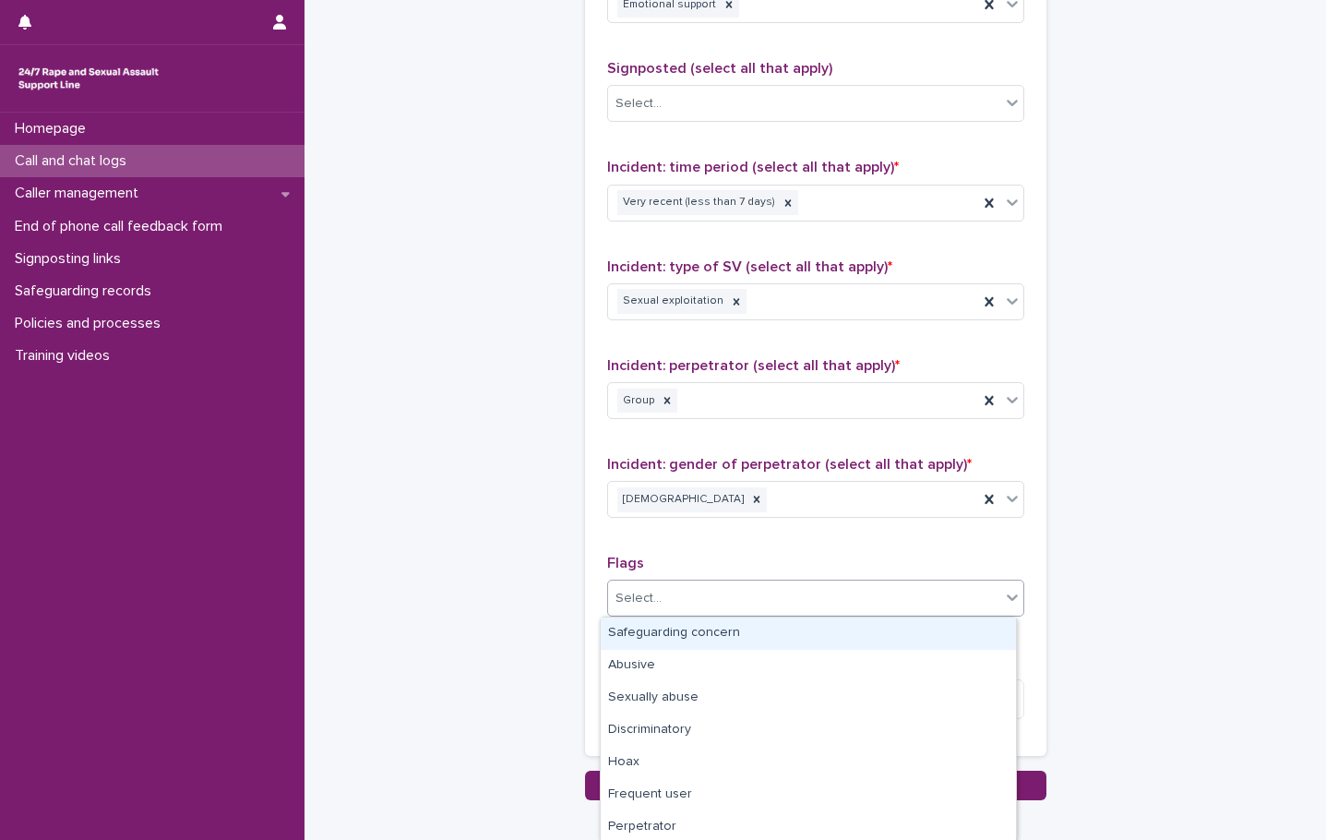
click at [688, 605] on div "Select..." at bounding box center [804, 598] width 392 height 30
click at [680, 536] on div "Type of support received (select all that apply) Emotional support Signposted (…" at bounding box center [815, 347] width 417 height 773
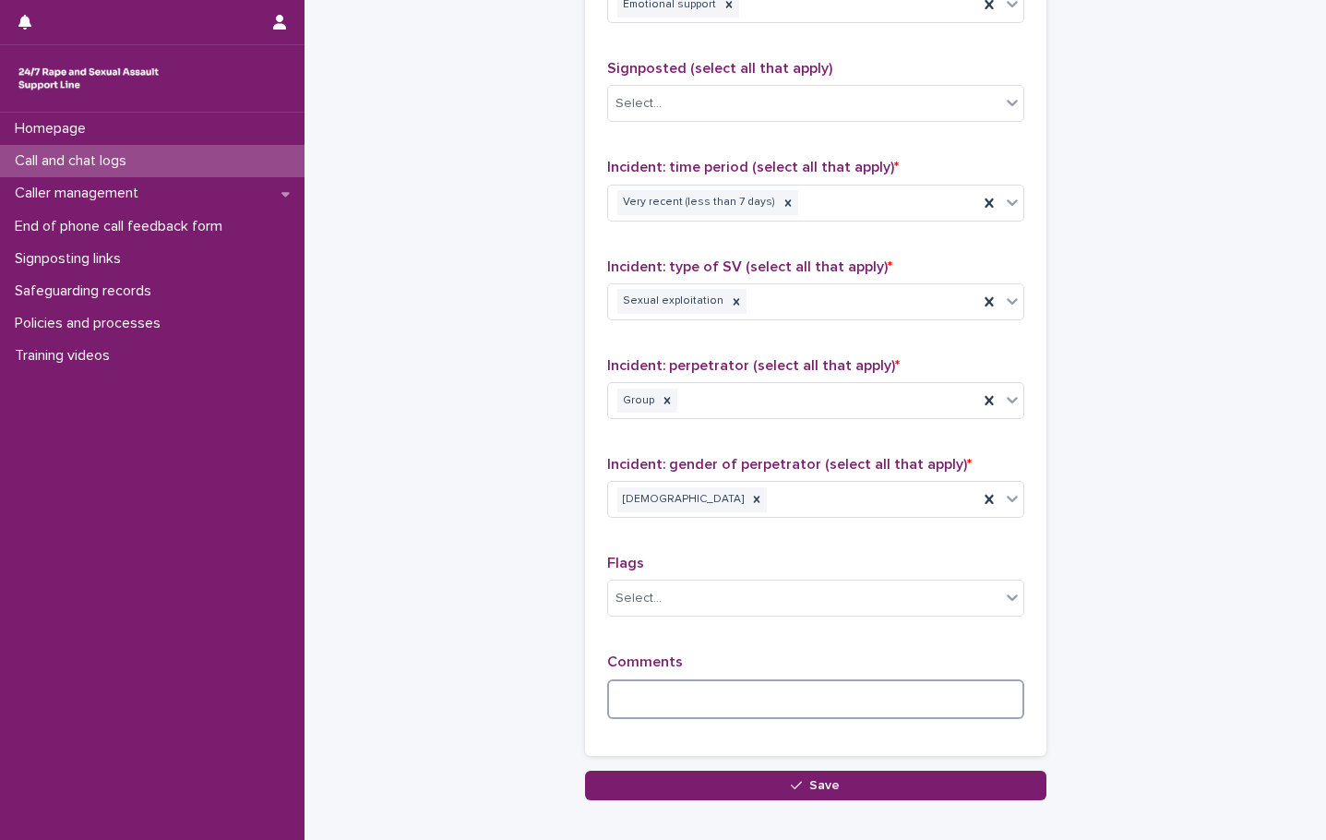
click at [702, 699] on textarea at bounding box center [815, 699] width 417 height 40
type textarea "*"
drag, startPoint x: 794, startPoint y: 699, endPoint x: 561, endPoint y: 694, distance: 232.6
click at [840, 696] on textarea "**********" at bounding box center [815, 699] width 417 height 40
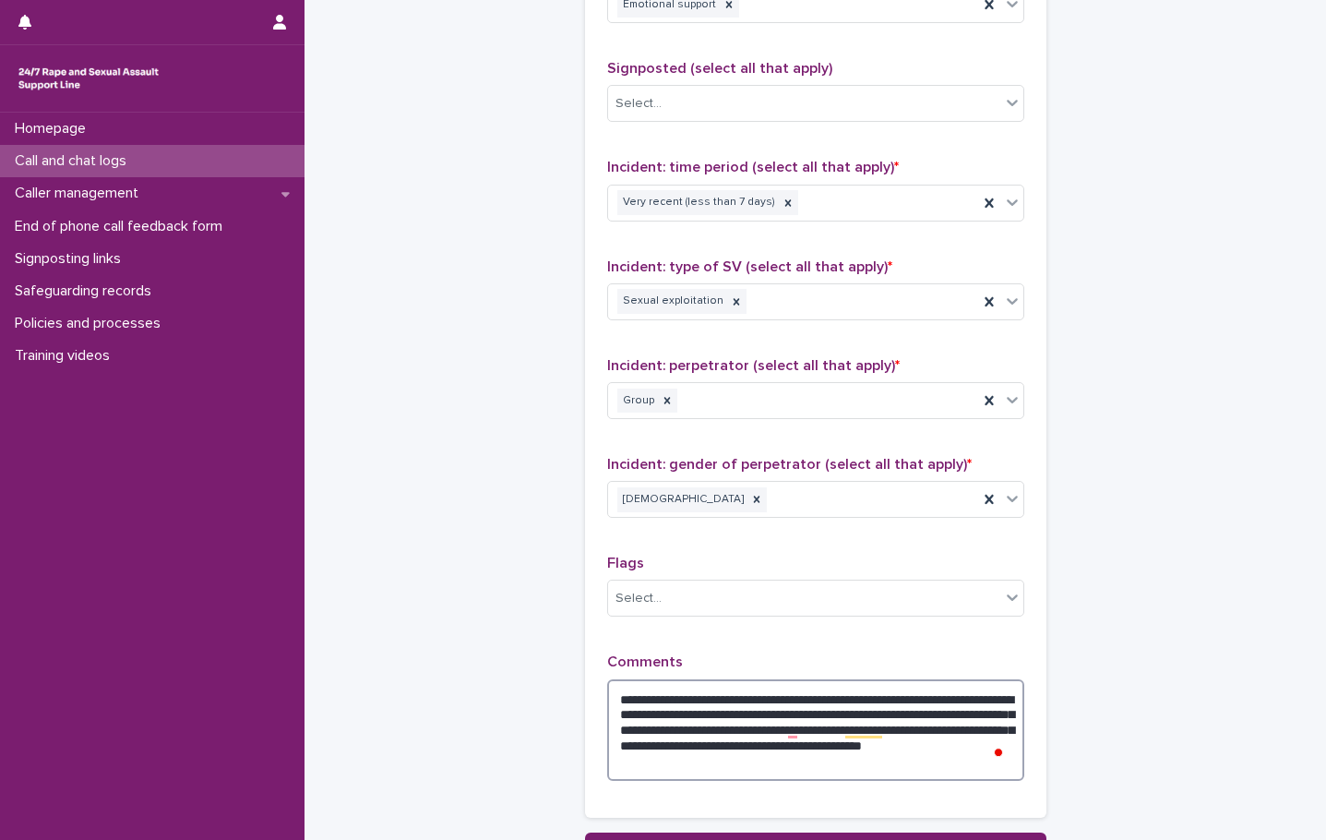
click at [886, 763] on textarea "**********" at bounding box center [815, 730] width 417 height 102
click at [862, 774] on textarea "**********" at bounding box center [815, 730] width 417 height 102
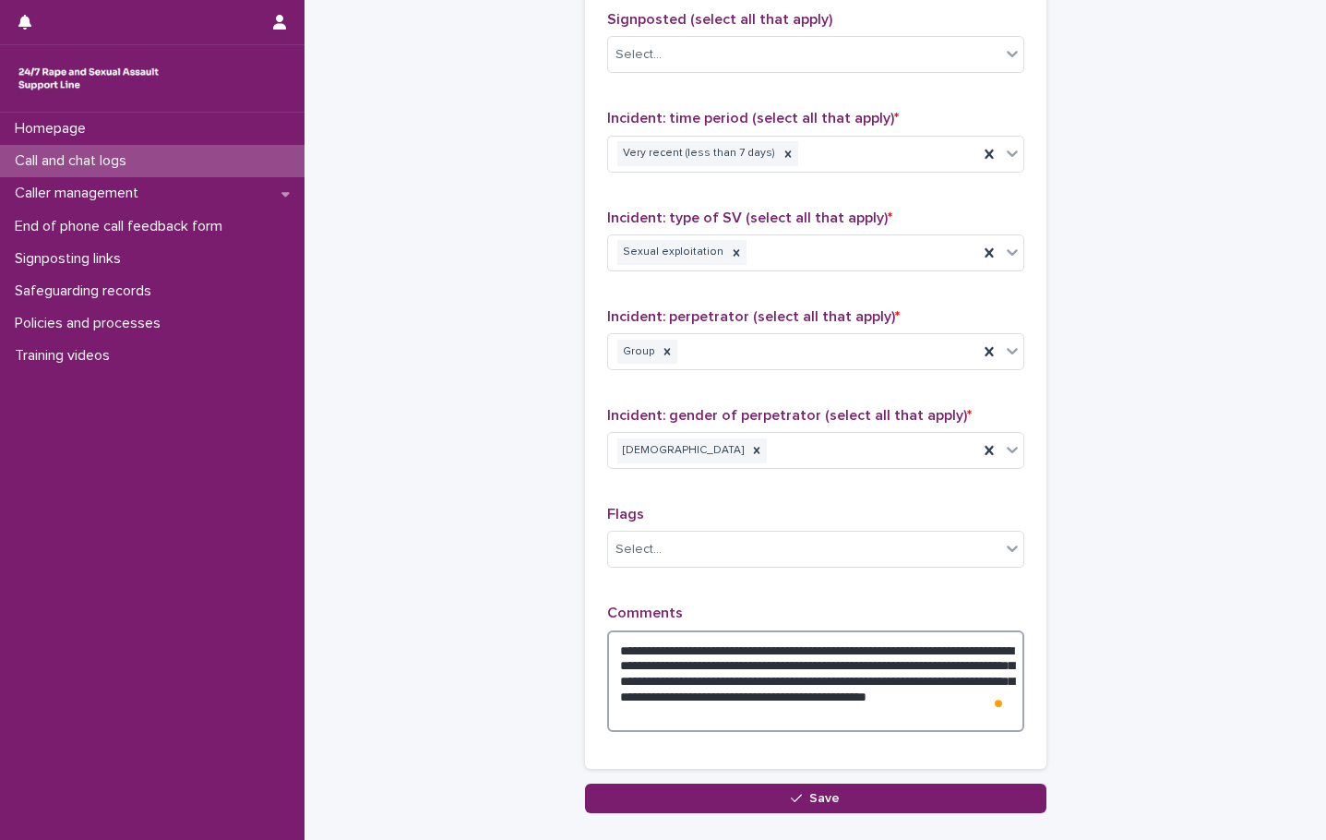
scroll to position [1366, 0]
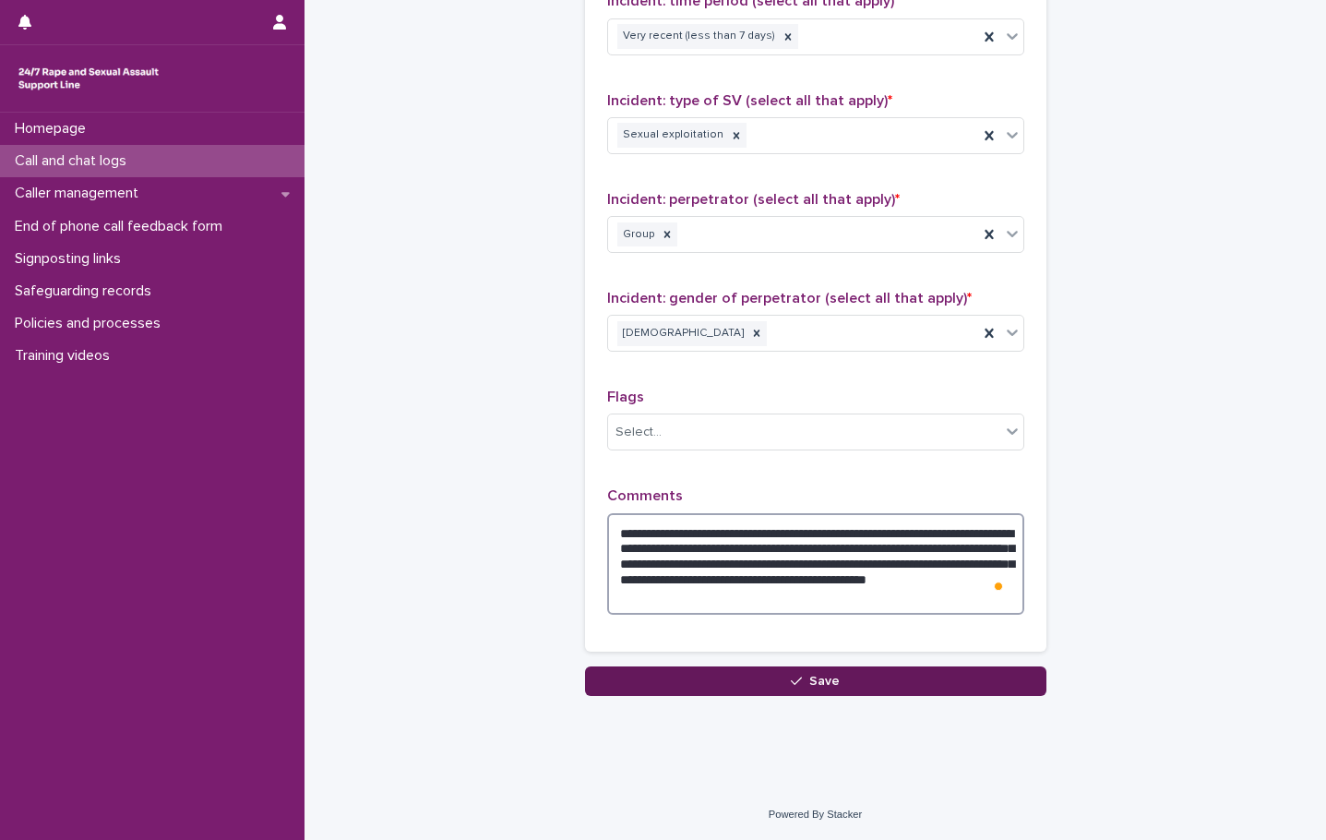
type textarea "**********"
click at [801, 693] on button "Save" at bounding box center [816, 681] width 462 height 30
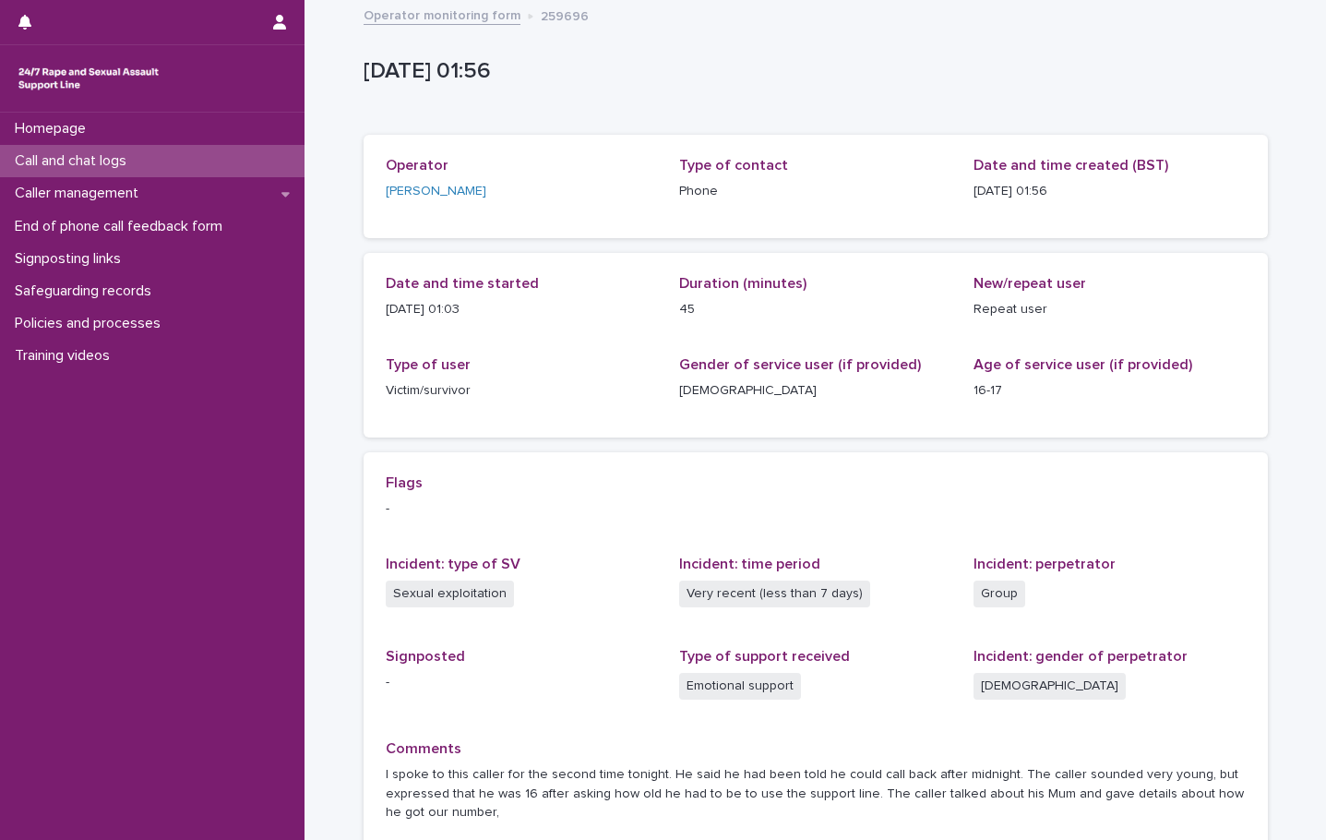
click at [155, 158] on div "Call and chat logs" at bounding box center [152, 161] width 305 height 32
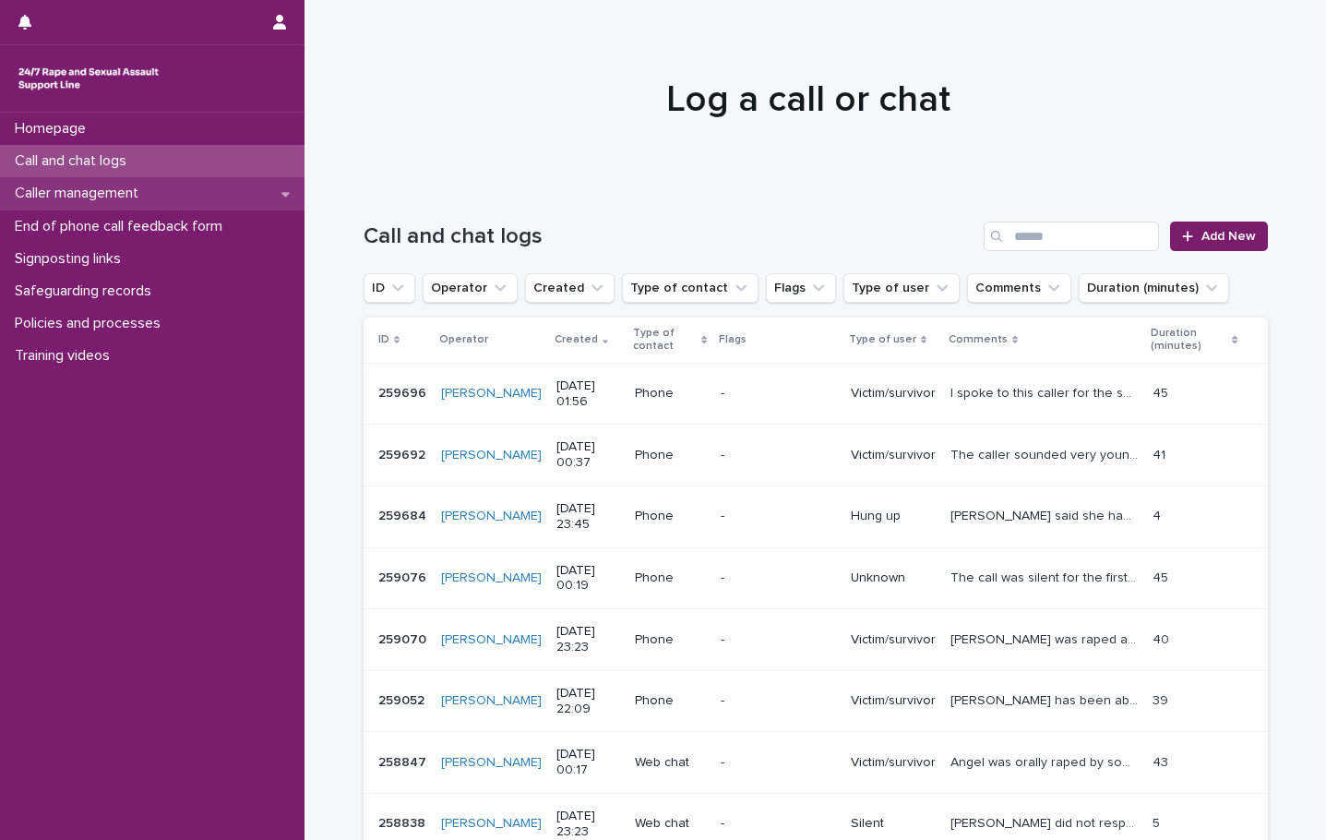
click at [138, 183] on div "Caller management" at bounding box center [152, 193] width 305 height 32
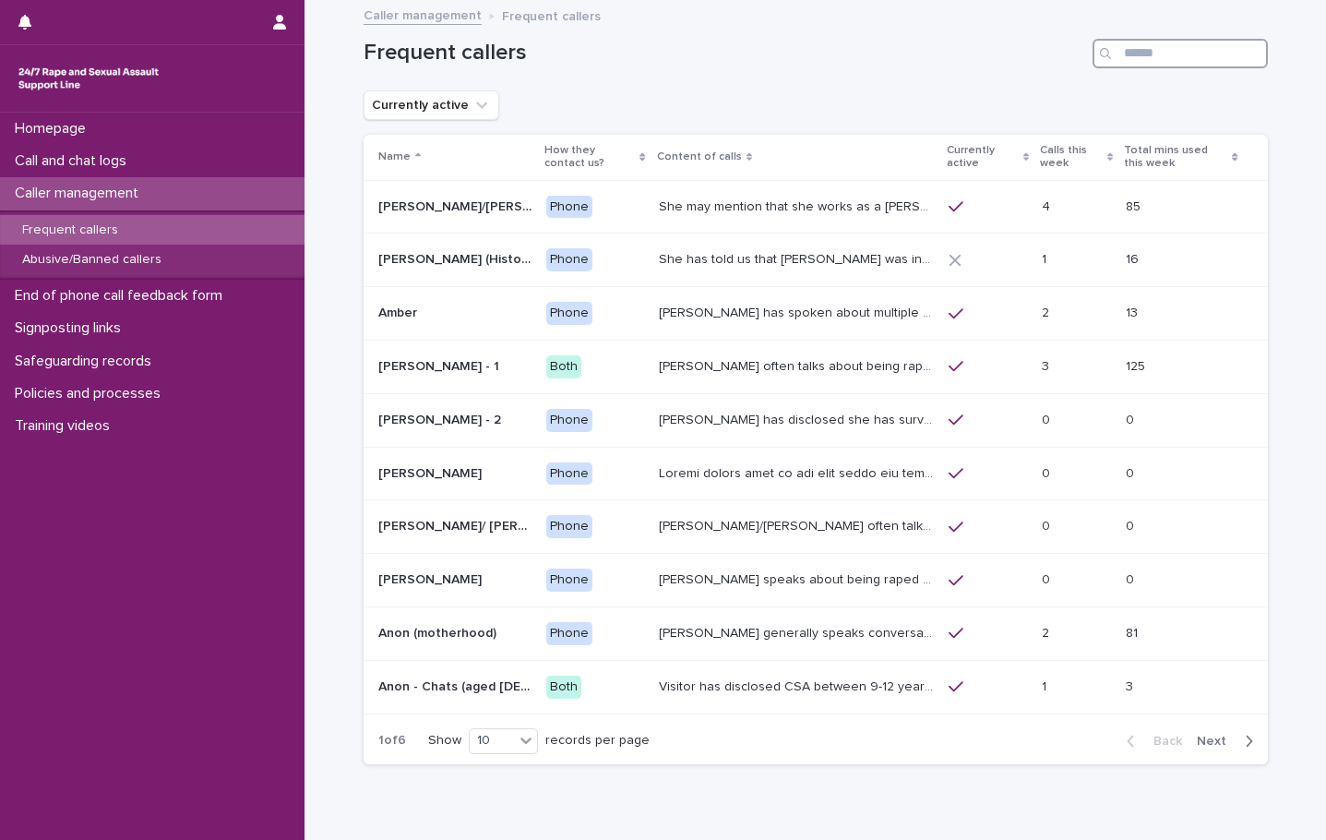
click at [1143, 61] on input "Search" at bounding box center [1180, 54] width 175 height 30
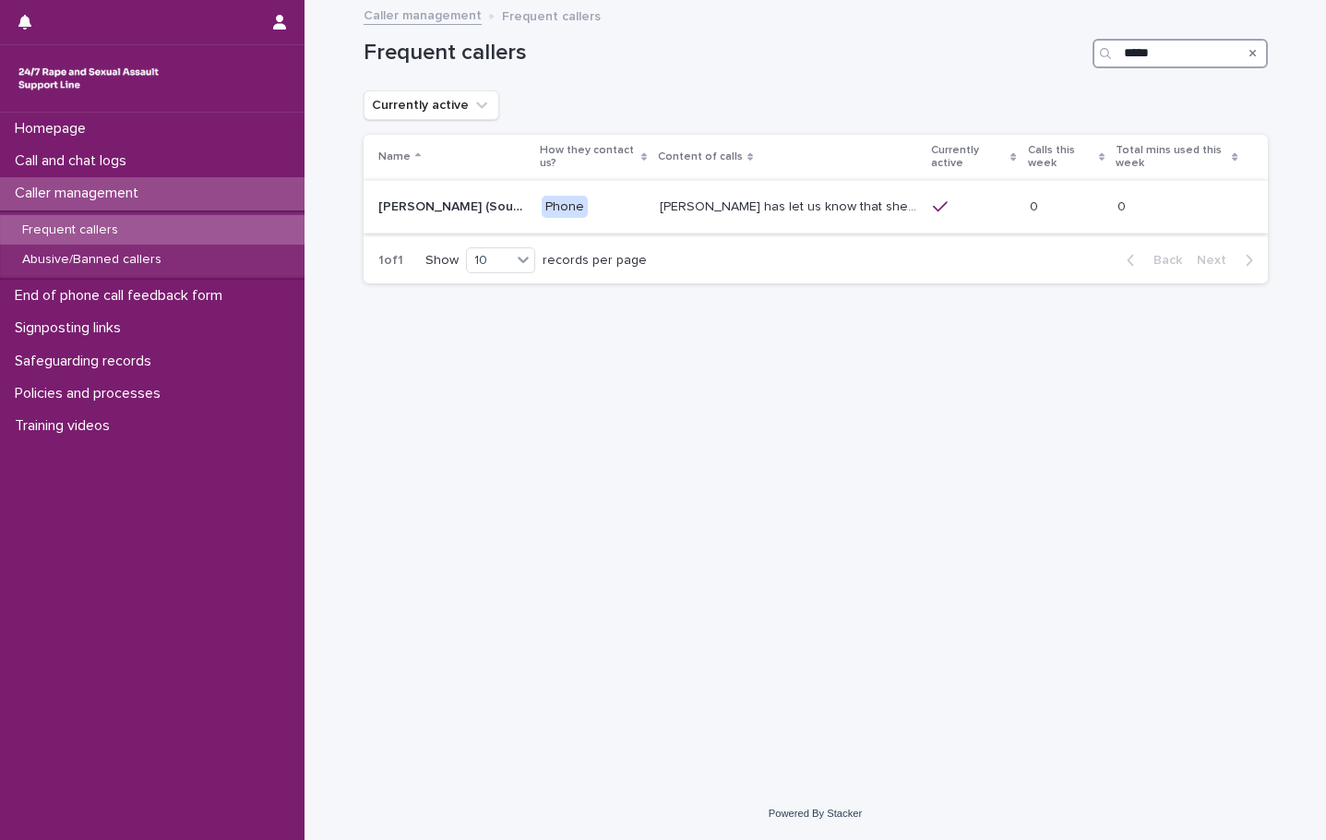
type input "*****"
click at [743, 199] on p "[PERSON_NAME] has let us know that she experienced [MEDICAL_DATA] by a doctor. …" at bounding box center [791, 205] width 263 height 19
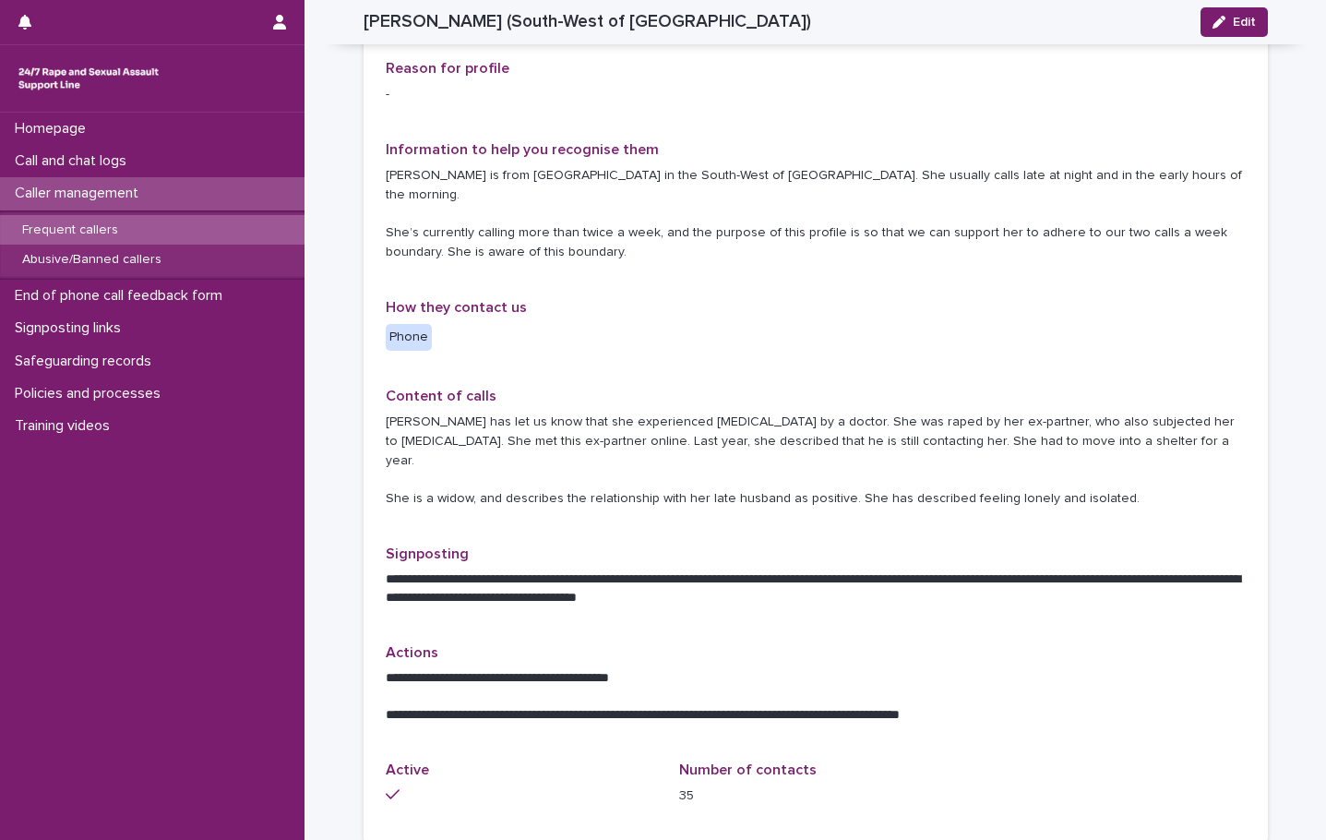
scroll to position [185, 0]
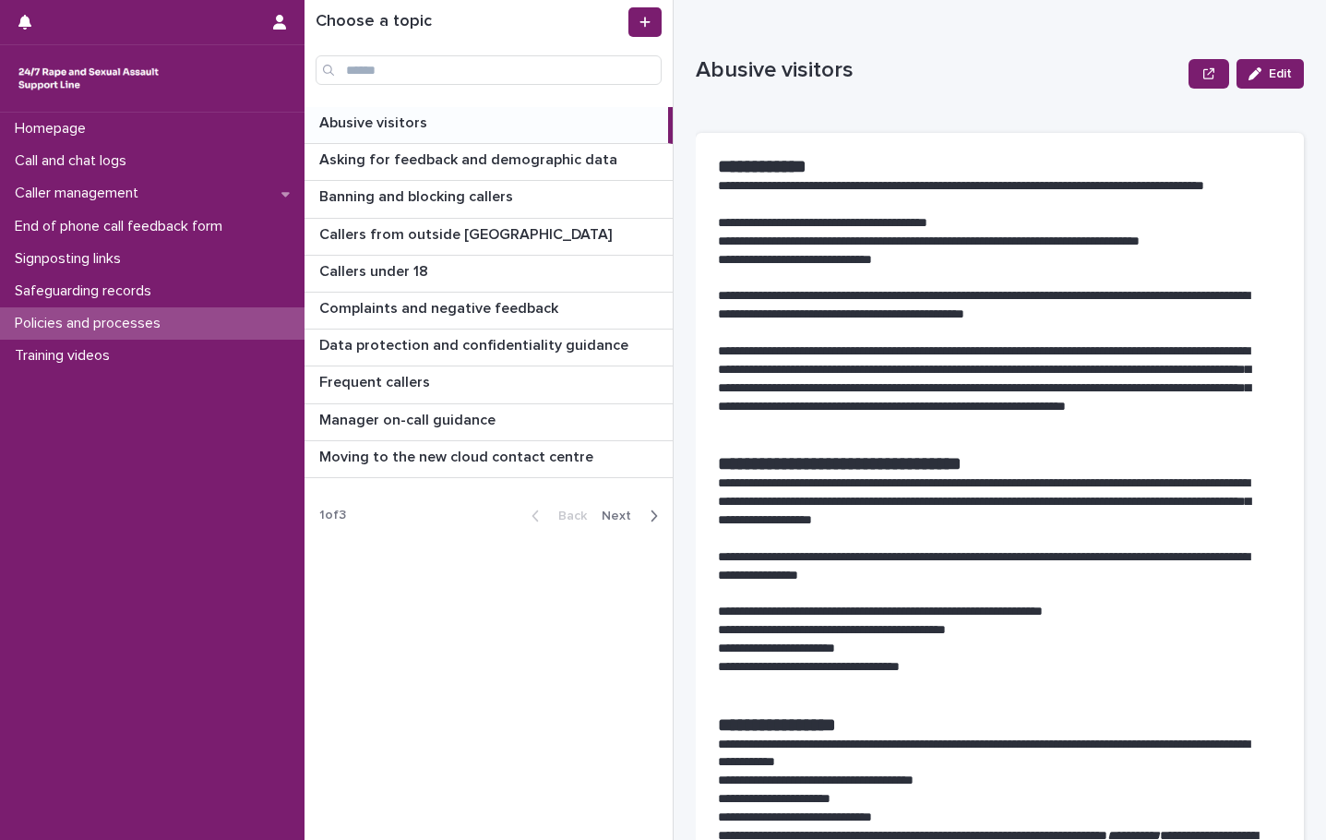
click at [644, 515] on div "button" at bounding box center [650, 516] width 16 height 17
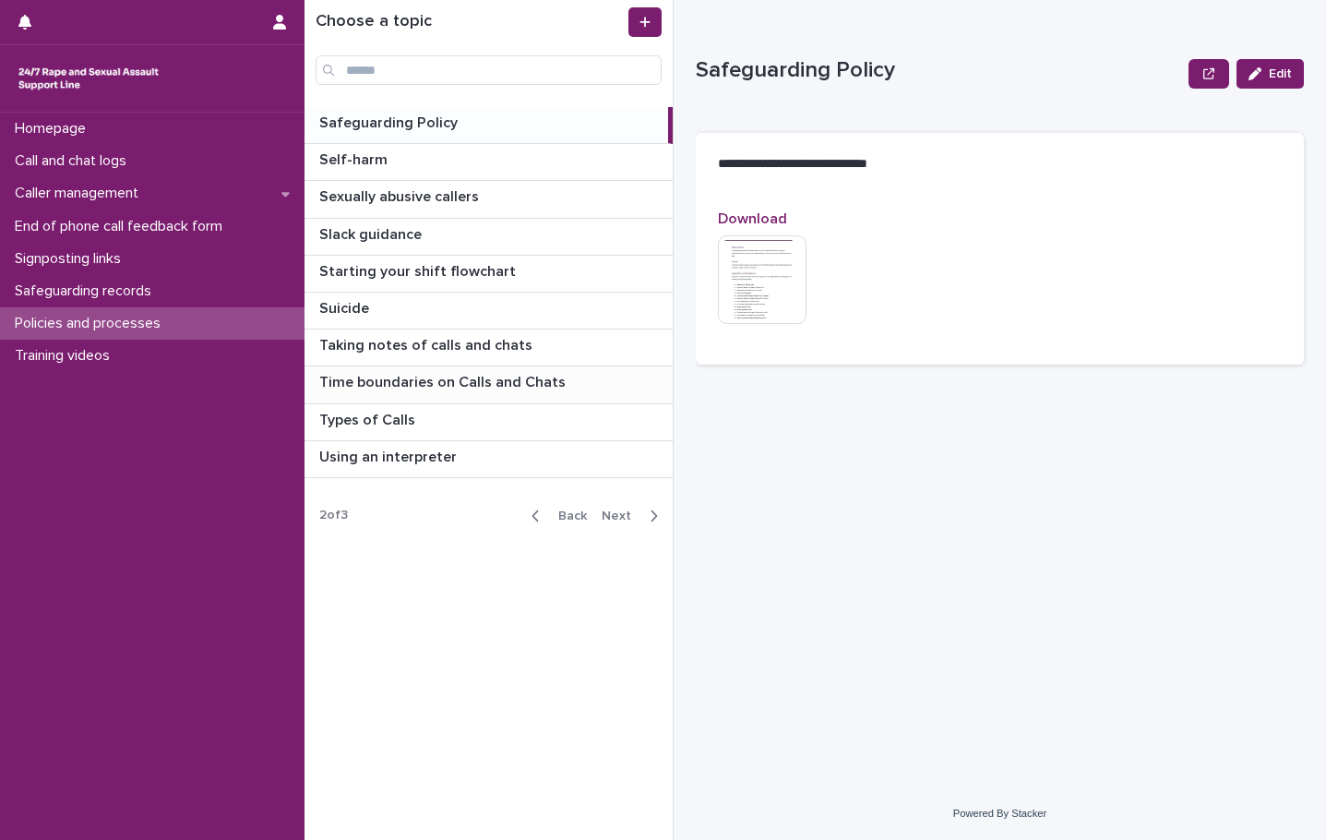
click at [503, 389] on p "Time boundaries on Calls and Chats" at bounding box center [444, 380] width 250 height 21
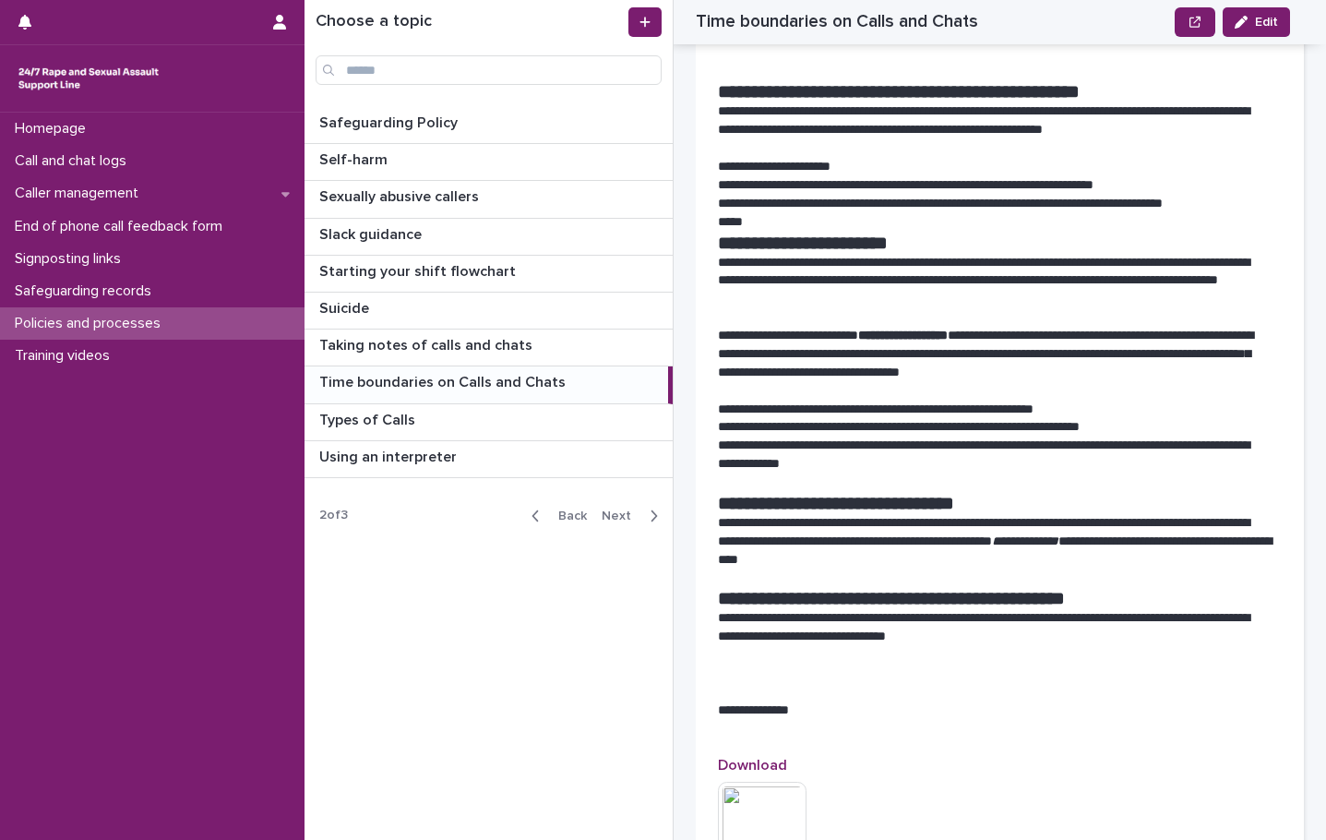
scroll to position [369, 0]
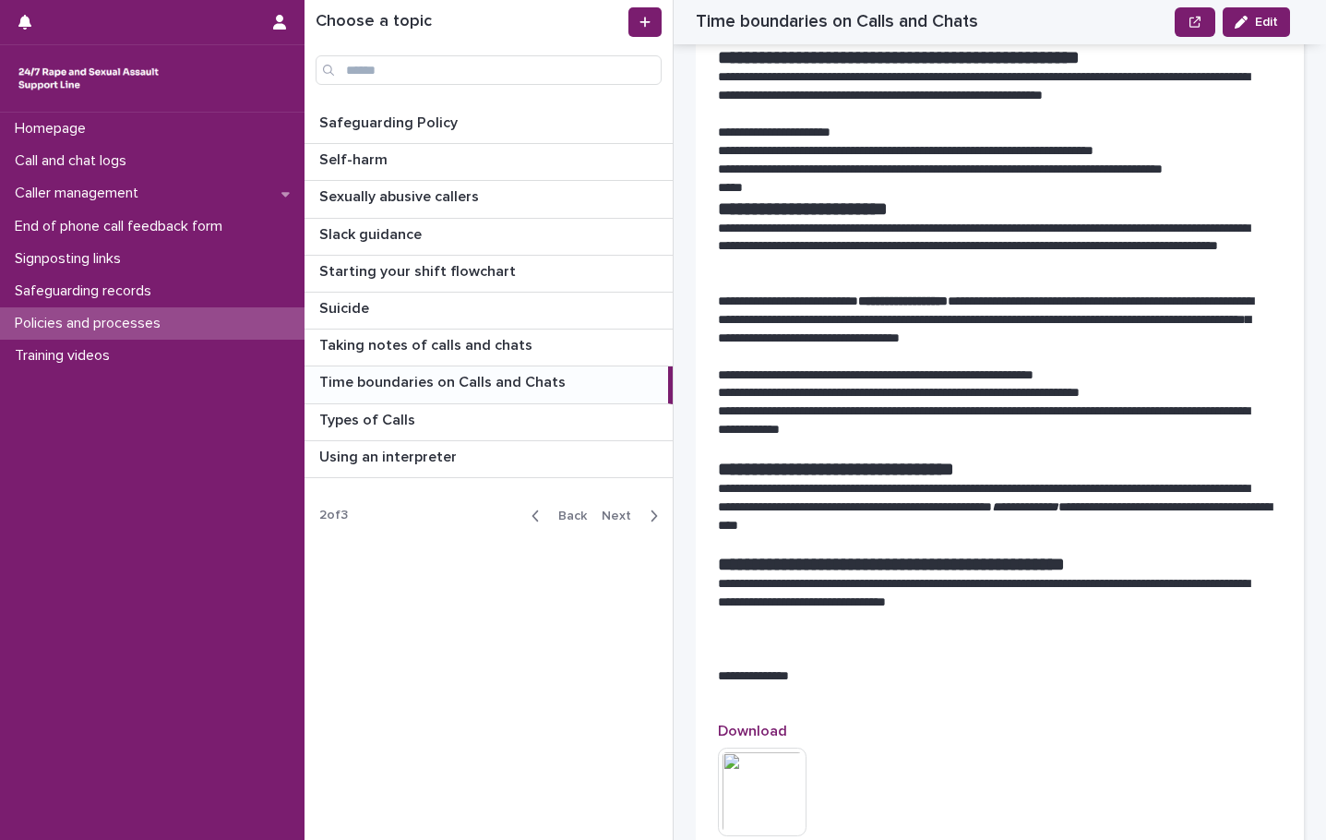
click at [653, 517] on icon "button" at bounding box center [654, 516] width 8 height 17
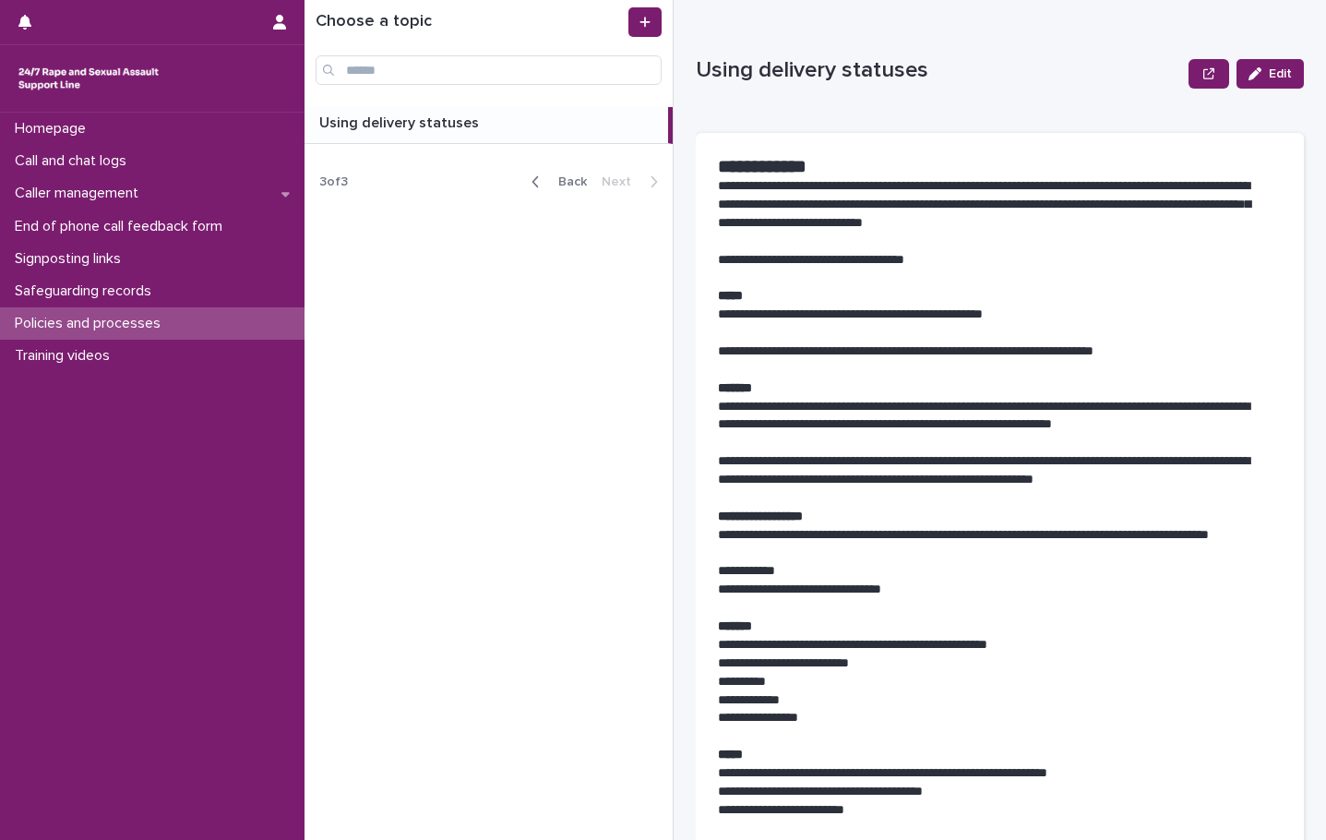
click at [533, 177] on button "Back" at bounding box center [556, 182] width 78 height 17
